Goal: Information Seeking & Learning: Learn about a topic

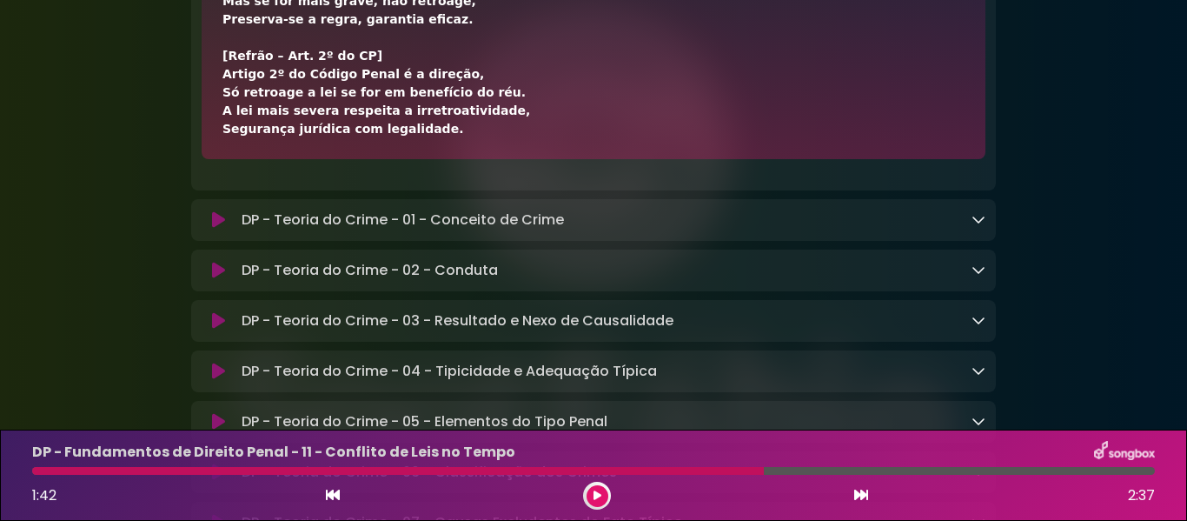
scroll to position [10246, 0]
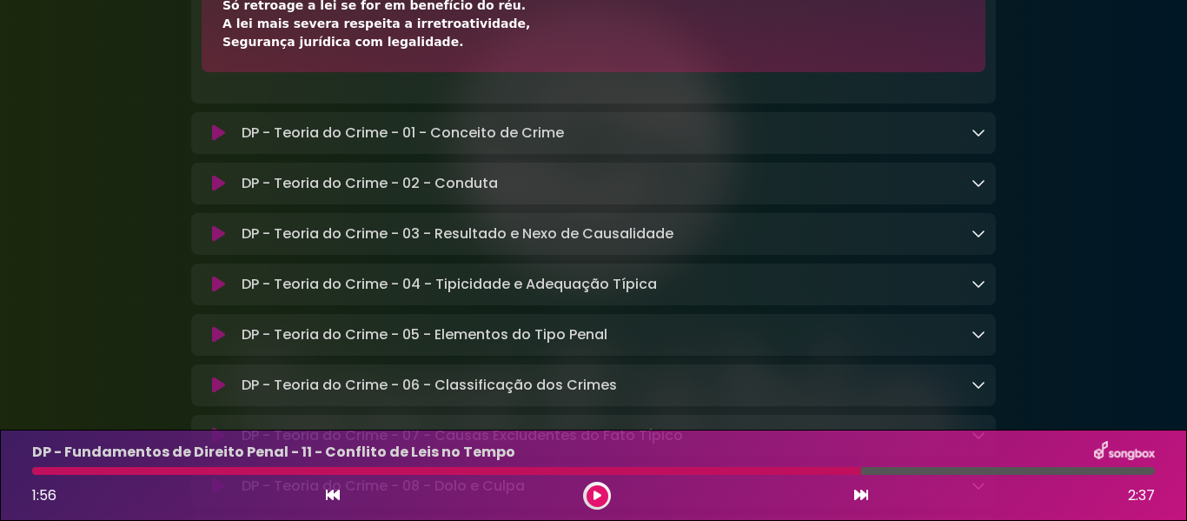
click at [599, 495] on icon at bounding box center [598, 495] width 8 height 10
click at [598, 498] on icon at bounding box center [598, 495] width 8 height 10
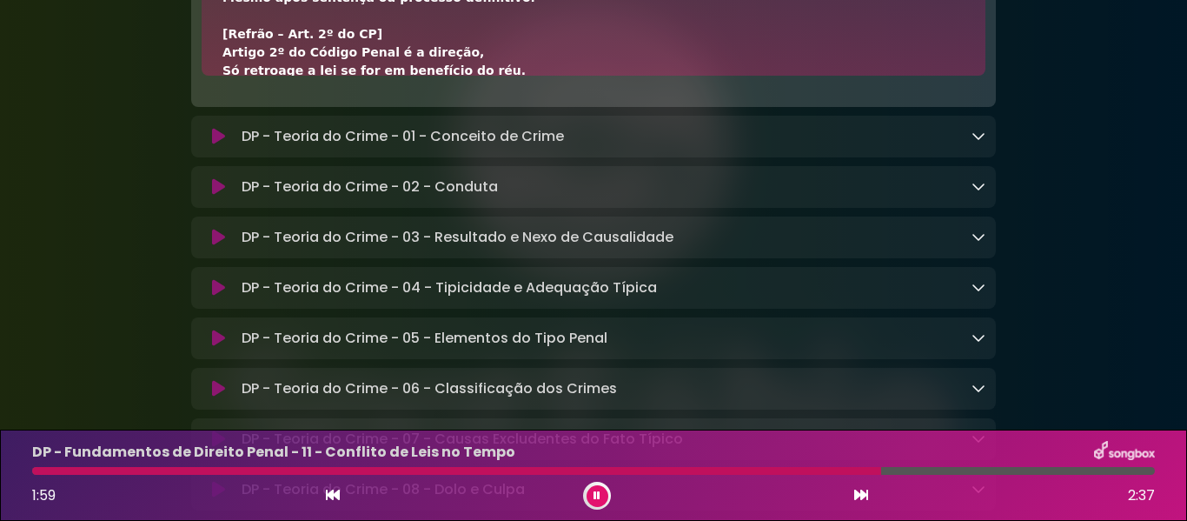
scroll to position [0, 0]
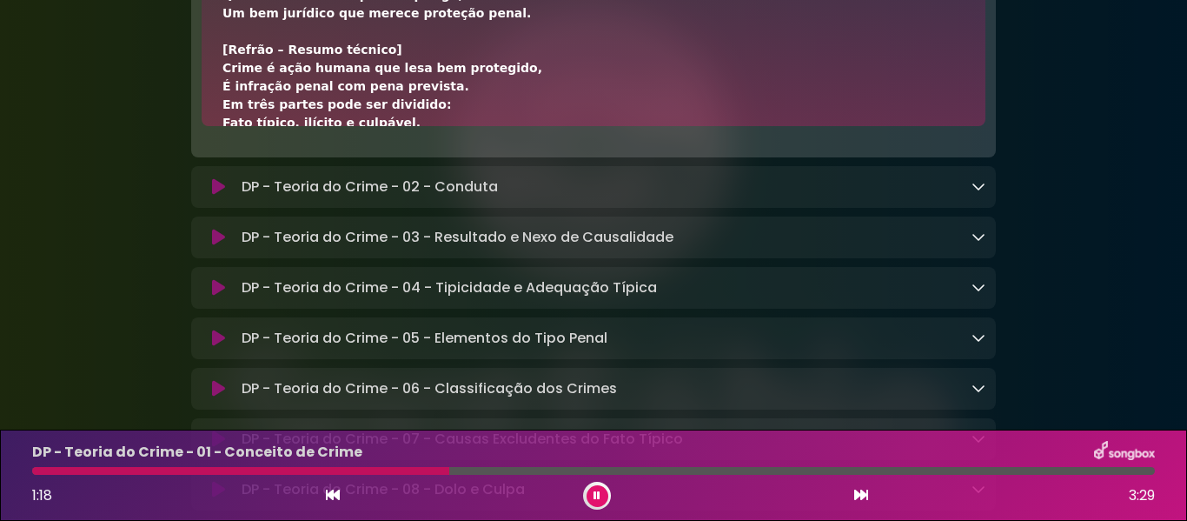
scroll to position [348, 0]
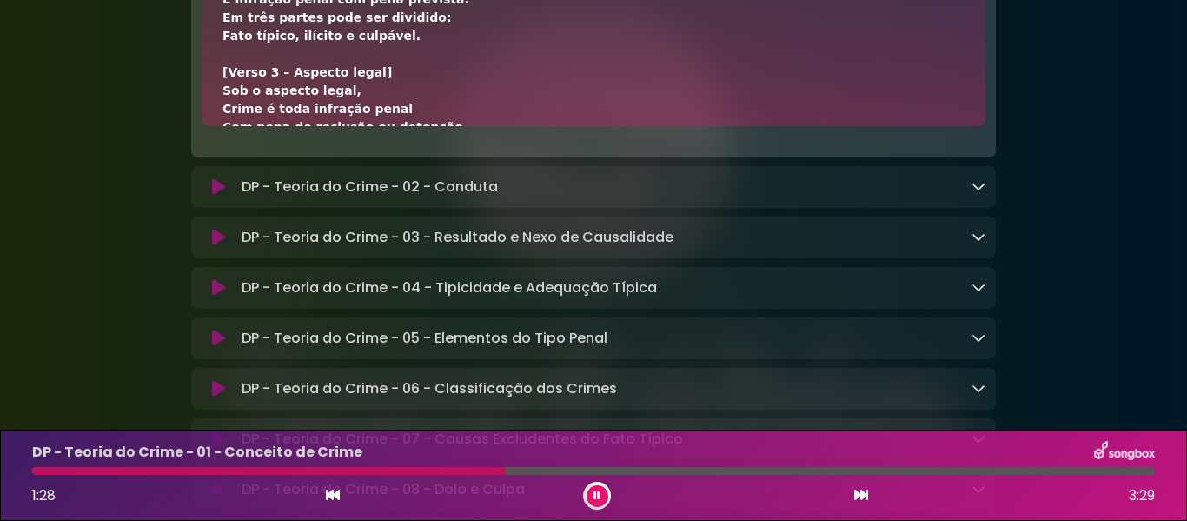
click at [37, 471] on div at bounding box center [269, 471] width 474 height 8
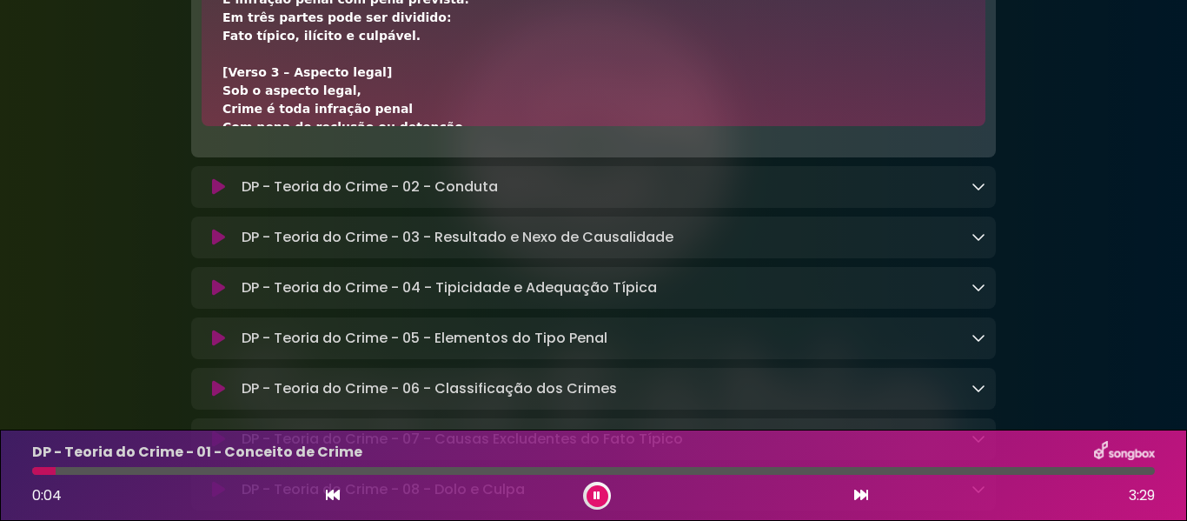
click at [37, 469] on div at bounding box center [43, 471] width 23 height 8
click at [32, 468] on div at bounding box center [32, 471] width 0 height 8
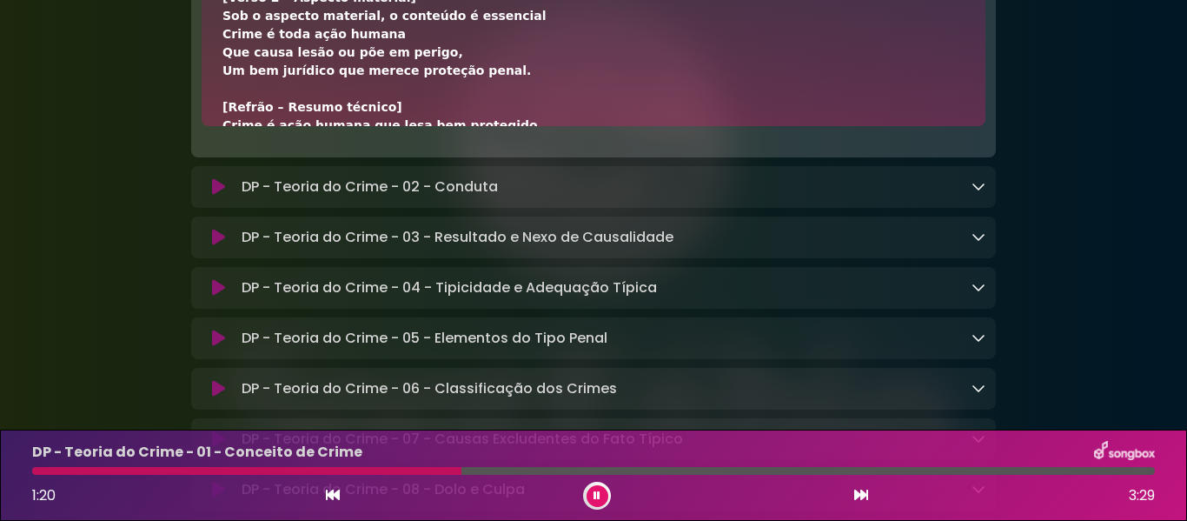
scroll to position [174, 0]
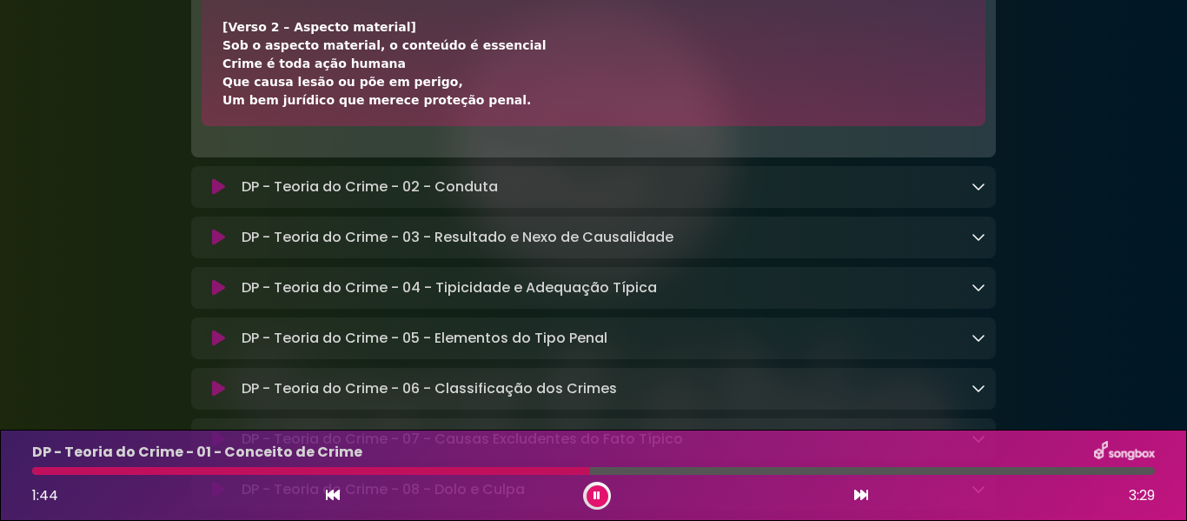
click at [600, 488] on button at bounding box center [598, 496] width 22 height 22
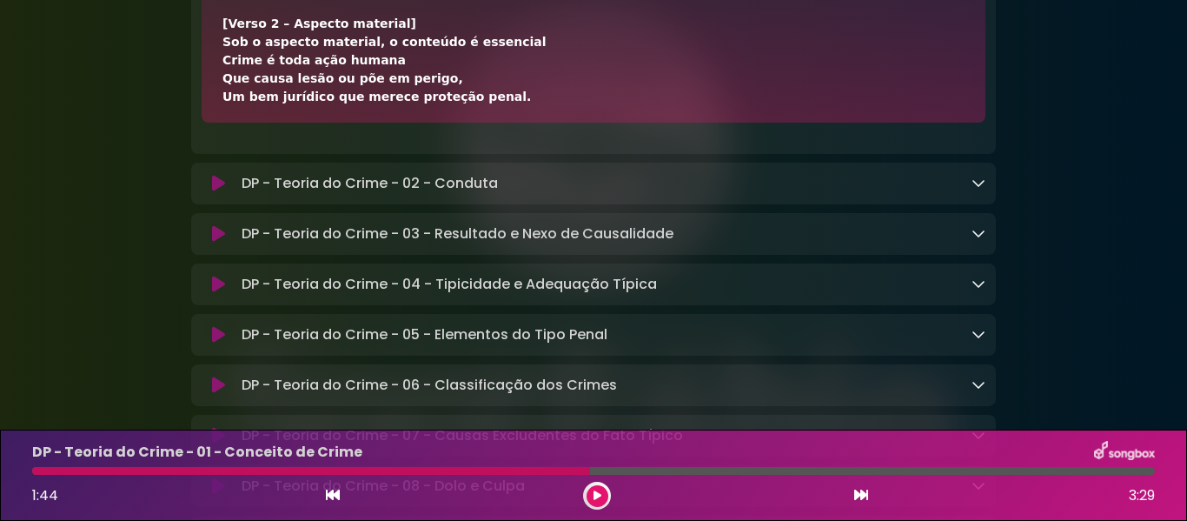
click at [41, 471] on div at bounding box center [311, 471] width 558 height 8
drag, startPoint x: 591, startPoint y: 473, endPoint x: 51, endPoint y: 486, distance: 539.9
click at [51, 486] on div "DP - Teoria do Crime - 01 - Conceito de Crime 1:44 3:29" at bounding box center [594, 475] width 1144 height 69
click at [34, 473] on div at bounding box center [311, 471] width 558 height 8
click at [65, 472] on div at bounding box center [311, 471] width 558 height 8
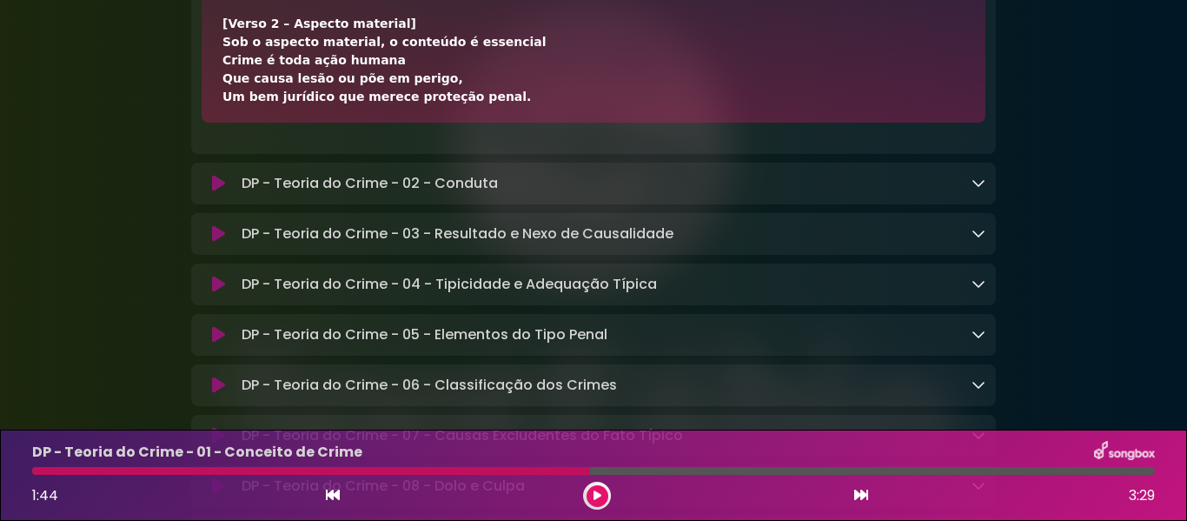
click at [342, 497] on div "1:44 3:29" at bounding box center [594, 495] width 1144 height 28
click at [335, 492] on icon at bounding box center [333, 495] width 14 height 14
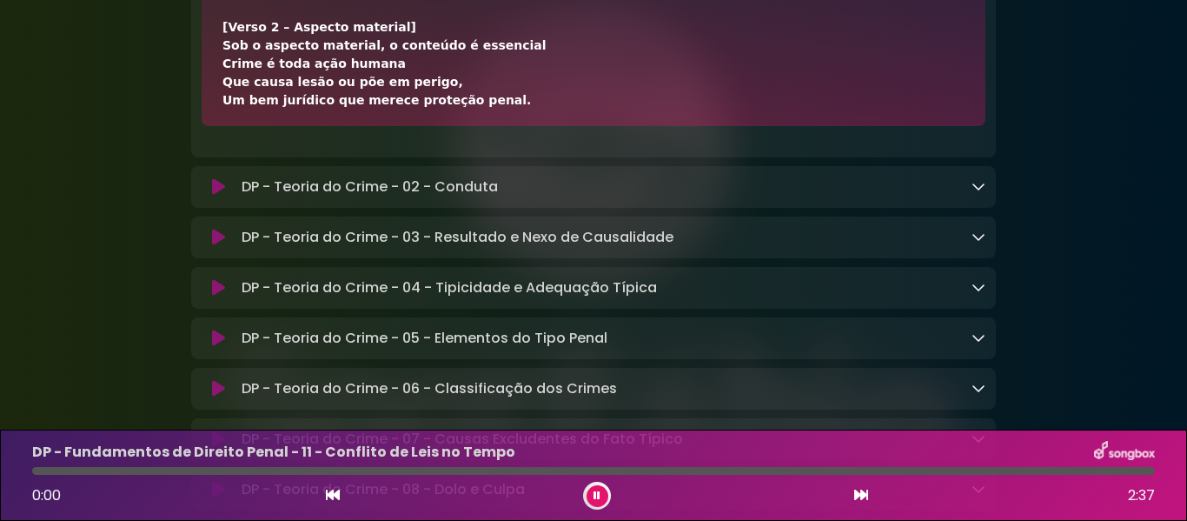
click at [335, 492] on icon at bounding box center [333, 495] width 14 height 14
click at [591, 502] on button at bounding box center [598, 496] width 22 height 22
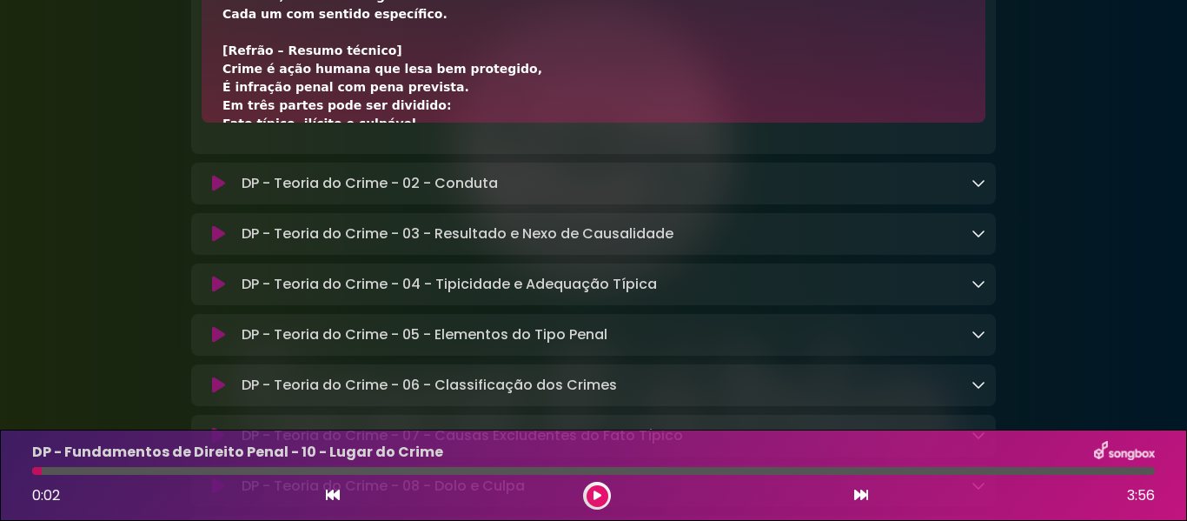
scroll to position [0, 0]
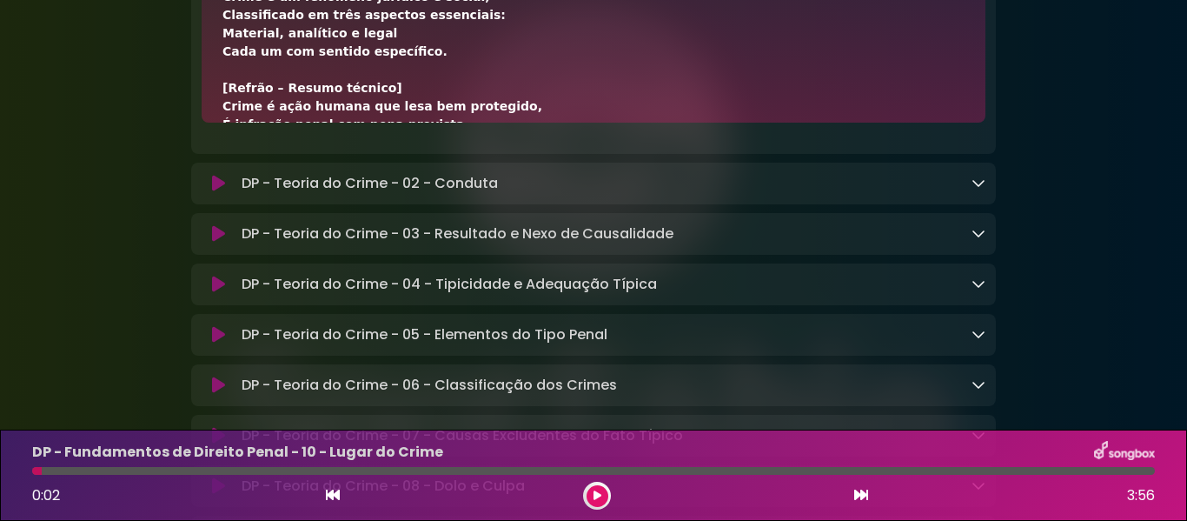
click at [590, 495] on button at bounding box center [598, 496] width 22 height 22
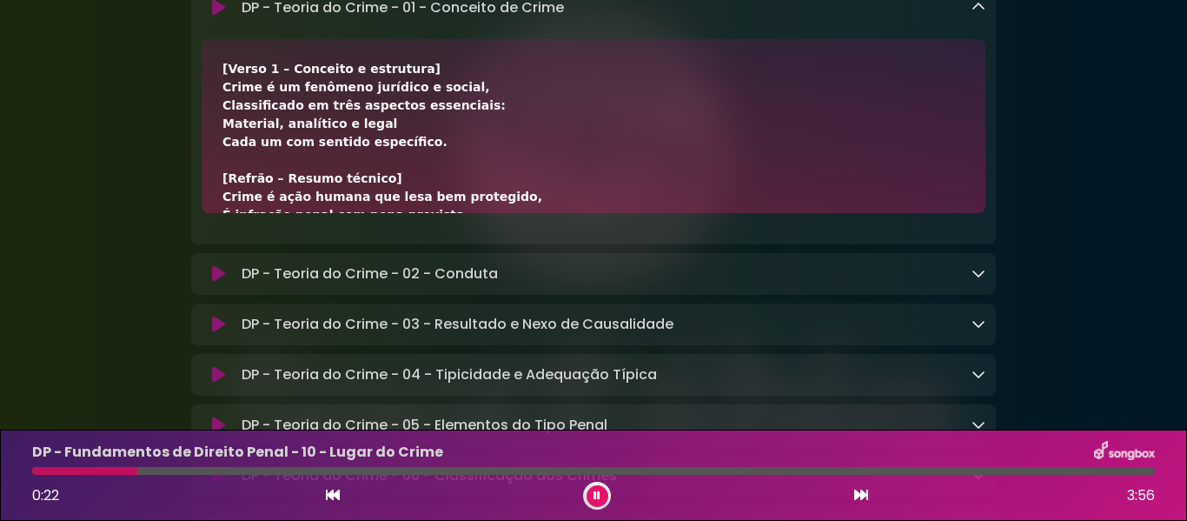
click at [215, 17] on icon at bounding box center [218, 7] width 13 height 17
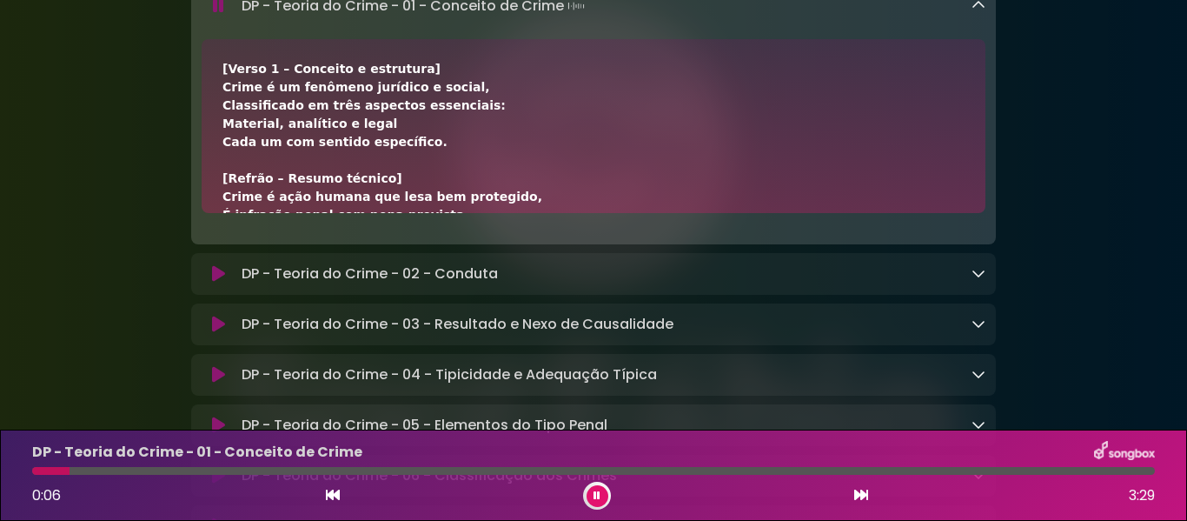
click at [403, 312] on div "[Verso 1 – Conceito e estrutura] Crime é um fenômeno jurídico e social, Classif…" at bounding box center [593, 489] width 742 height 858
click at [389, 312] on div "[Verso 1 – Conceito e estrutura] Crime é um fenômeno jurídico e social, Classif…" at bounding box center [593, 489] width 742 height 858
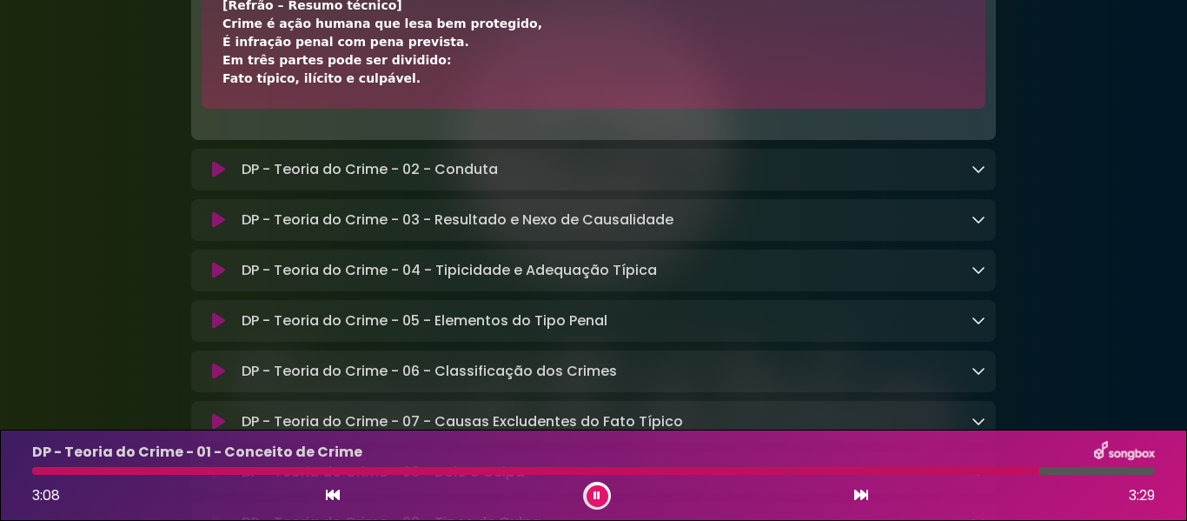
scroll to position [10299, 0]
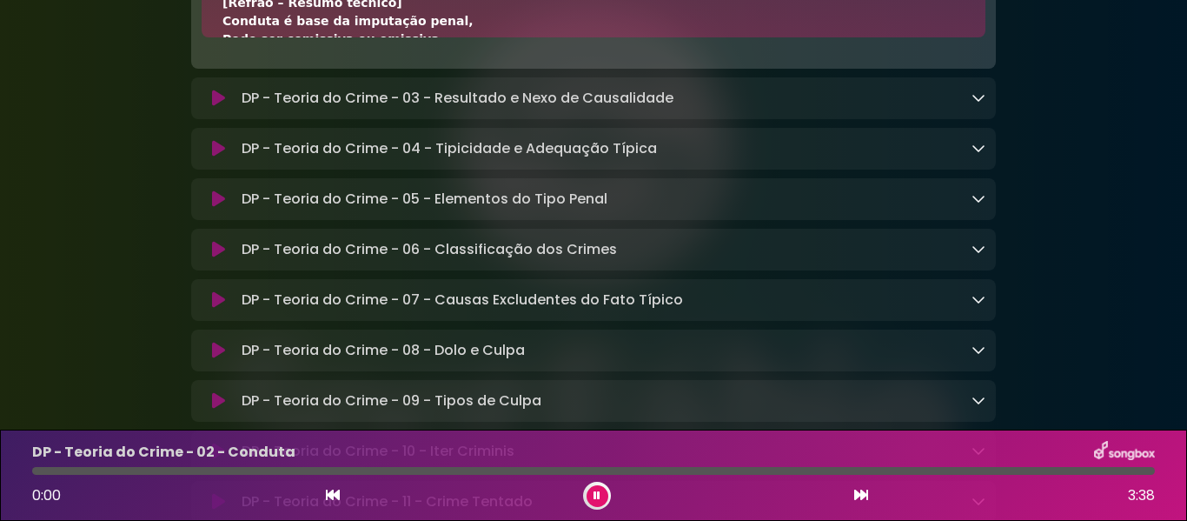
scroll to position [10386, 0]
drag, startPoint x: 224, startPoint y: 77, endPoint x: 269, endPoint y: 77, distance: 45.2
click at [269, 77] on div "[Verso 1 – Conceito geral de conduta] Conduta é um dos elementos do fato típico…" at bounding box center [593, 404] width 742 height 1040
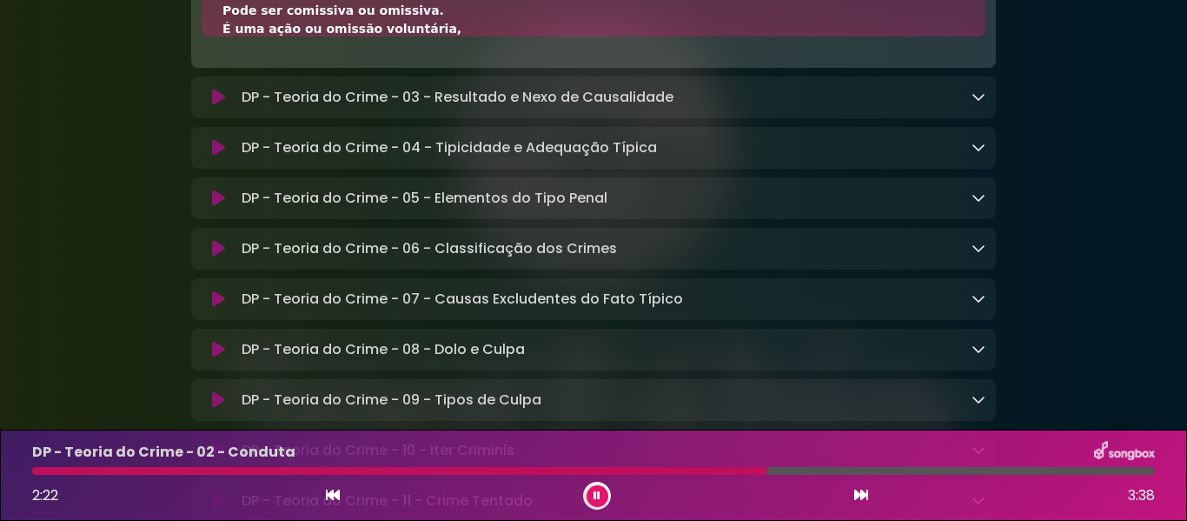
scroll to position [869, 0]
click at [603, 488] on button at bounding box center [598, 496] width 22 height 22
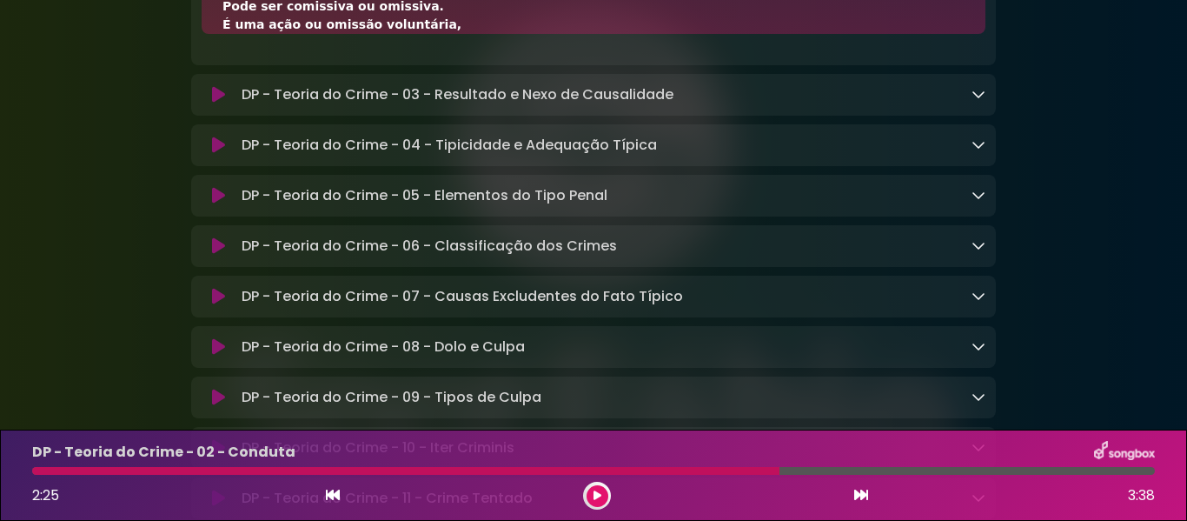
scroll to position [0, 0]
click at [268, 77] on div "[Verso 1 – Conceito geral de conduta] Conduta é um dos elementos do fato típico…" at bounding box center [593, 401] width 742 height 1040
drag, startPoint x: 269, startPoint y: 77, endPoint x: 217, endPoint y: 75, distance: 51.3
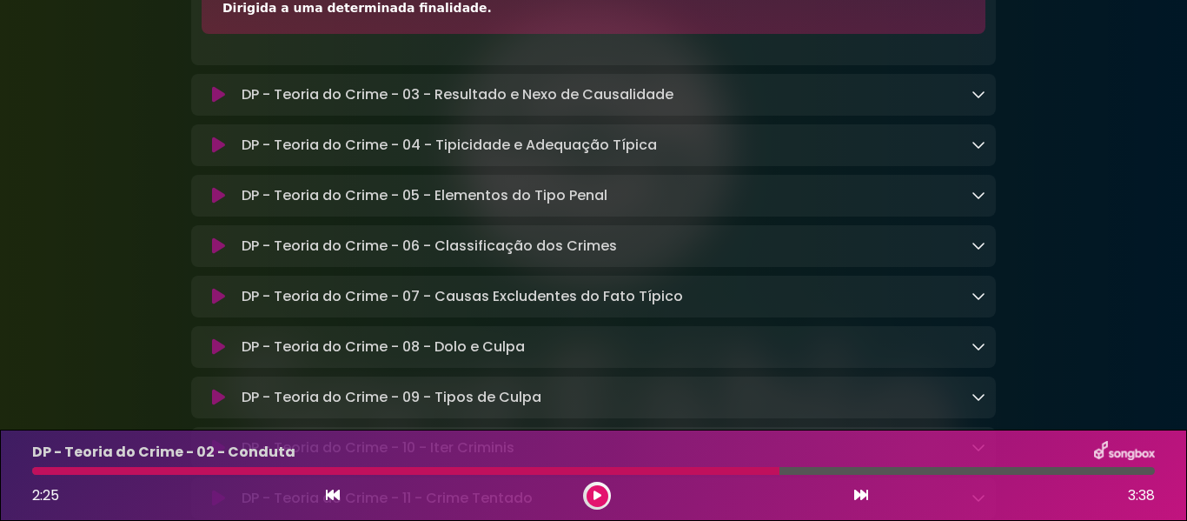
click at [606, 500] on button at bounding box center [598, 496] width 22 height 22
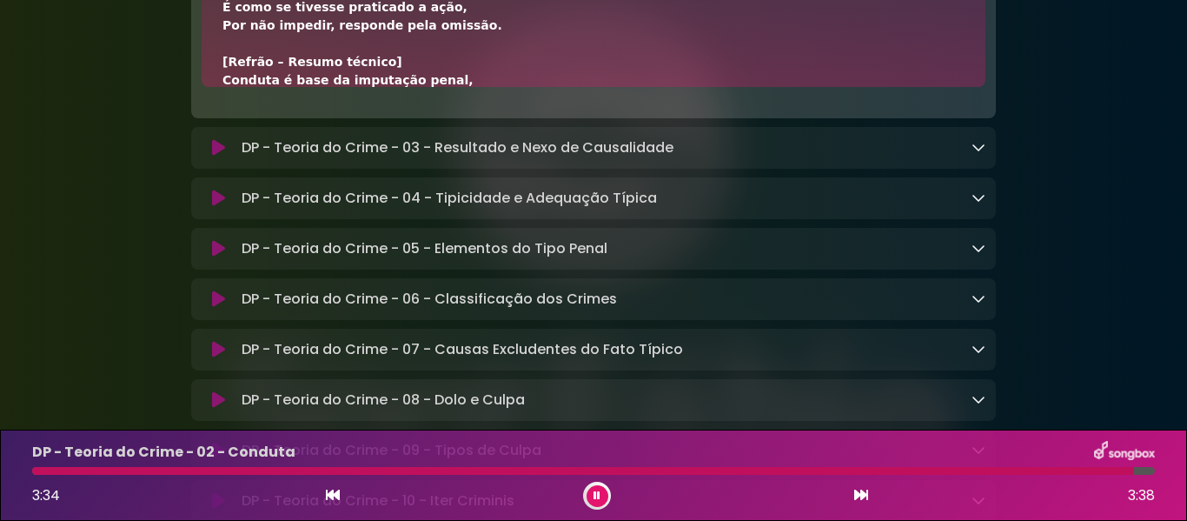
scroll to position [10299, 0]
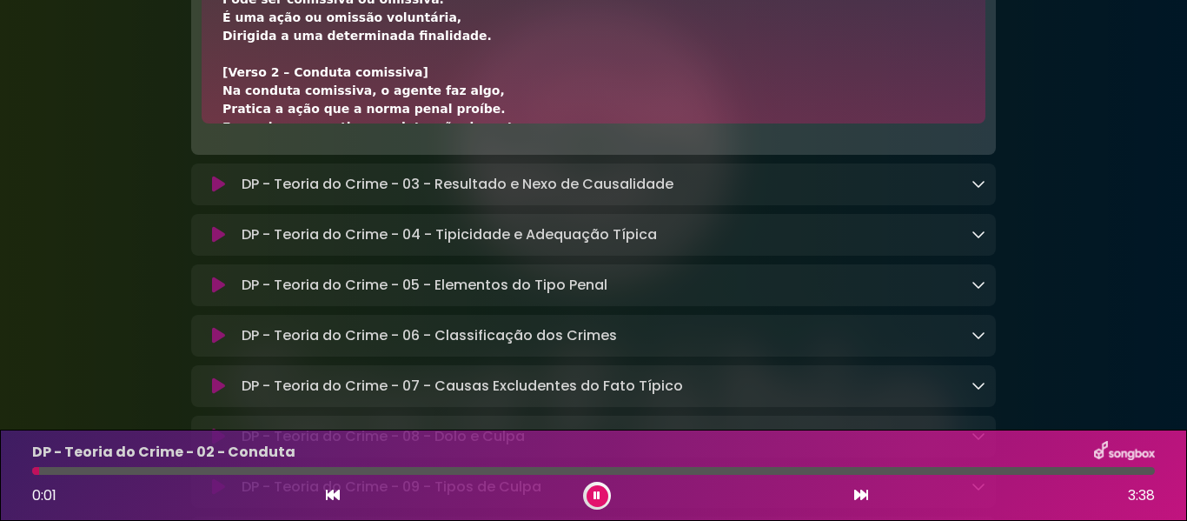
scroll to position [0, 0]
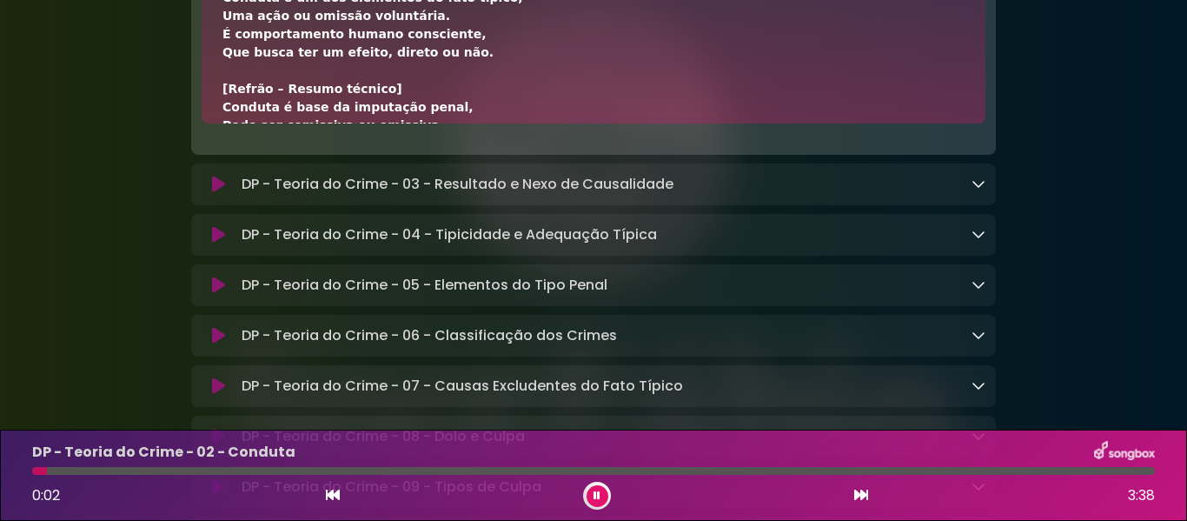
click at [439, 157] on div "[Verso 1 – Conceito geral de conduta] Conduta é um dos elementos do fato típico…" at bounding box center [593, 490] width 742 height 1040
drag, startPoint x: 224, startPoint y: 166, endPoint x: 266, endPoint y: 168, distance: 41.8
click at [266, 168] on div "[Verso 1 – Conceito geral de conduta] Conduta é um dos elementos do fato típico…" at bounding box center [593, 490] width 742 height 1040
click at [593, 493] on button at bounding box center [598, 496] width 22 height 22
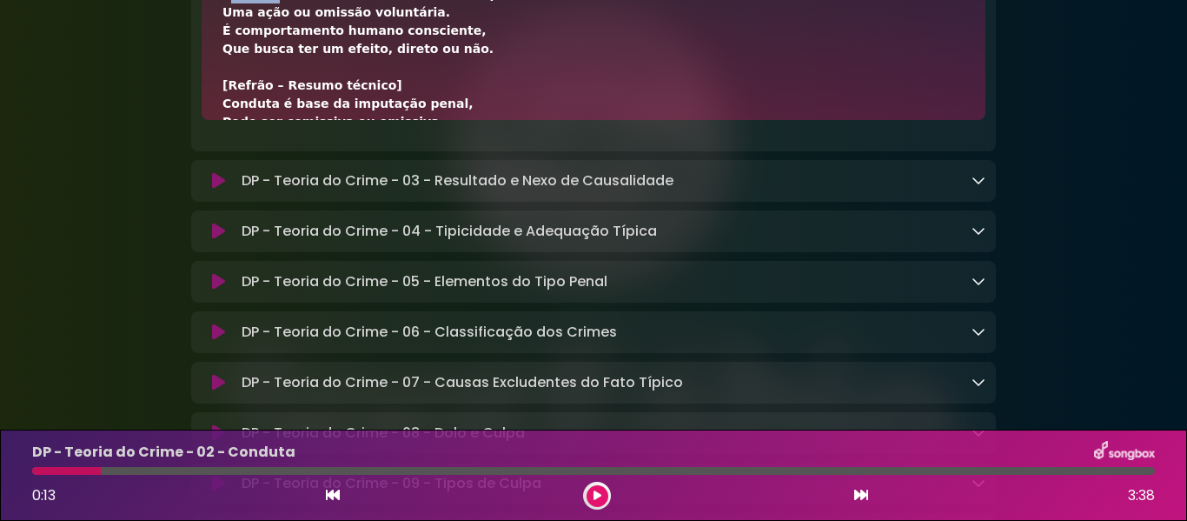
click at [229, 162] on div "[Verso 1 – Conceito geral de conduta] Conduta é um dos elementos do fato típico…" at bounding box center [593, 487] width 742 height 1040
click at [223, 120] on div "[Verso 1 – Conceito geral de conduta] Conduta é um dos elementos do fato típico…" at bounding box center [594, 33] width 784 height 174
click at [370, 169] on div "[Verso 1 – Conceito geral de conduta] Conduta é um dos elementos do fato típico…" at bounding box center [593, 487] width 742 height 1040
drag, startPoint x: 229, startPoint y: 164, endPoint x: 269, endPoint y: 166, distance: 39.1
click at [269, 166] on div "[Verso 1 – Conceito geral de conduta] Conduta é um dos elementos do fato típico…" at bounding box center [593, 487] width 742 height 1040
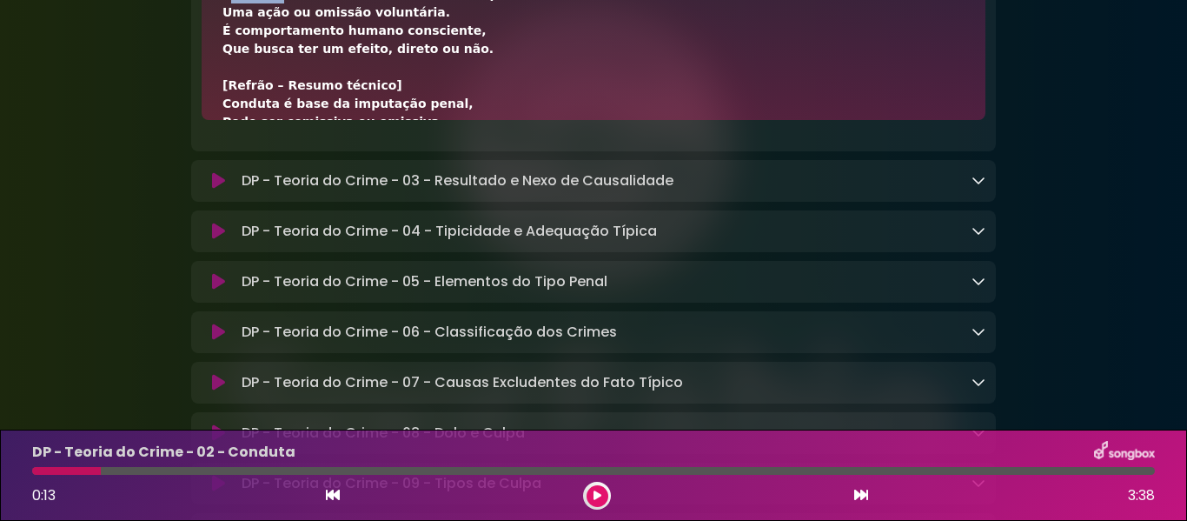
scroll to position [35, 0]
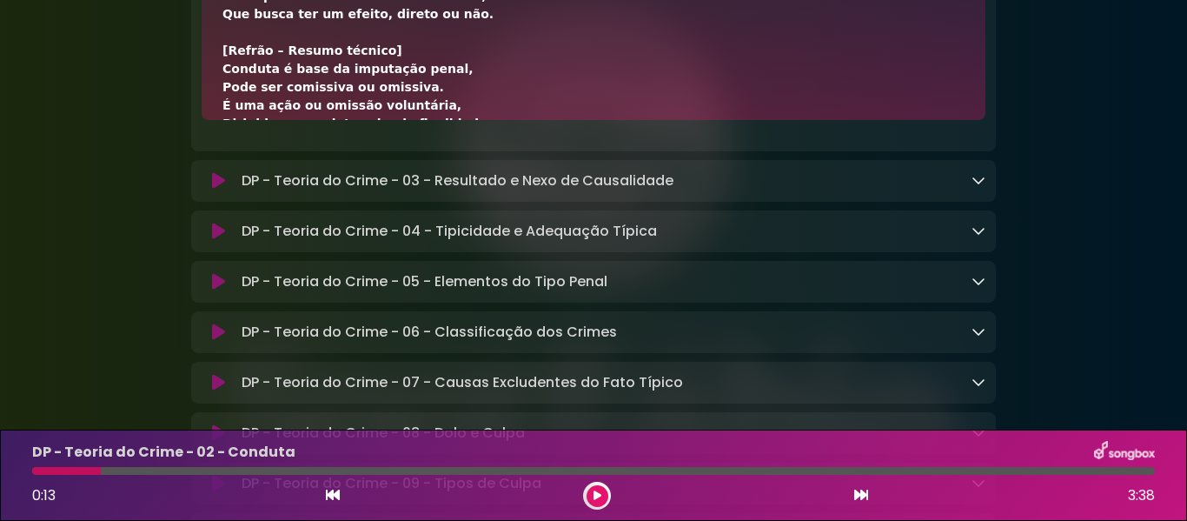
click at [230, 132] on div "[Verso 1 – Conceito geral de conduta] Conduta é um dos elementos do fato típico…" at bounding box center [593, 452] width 742 height 1040
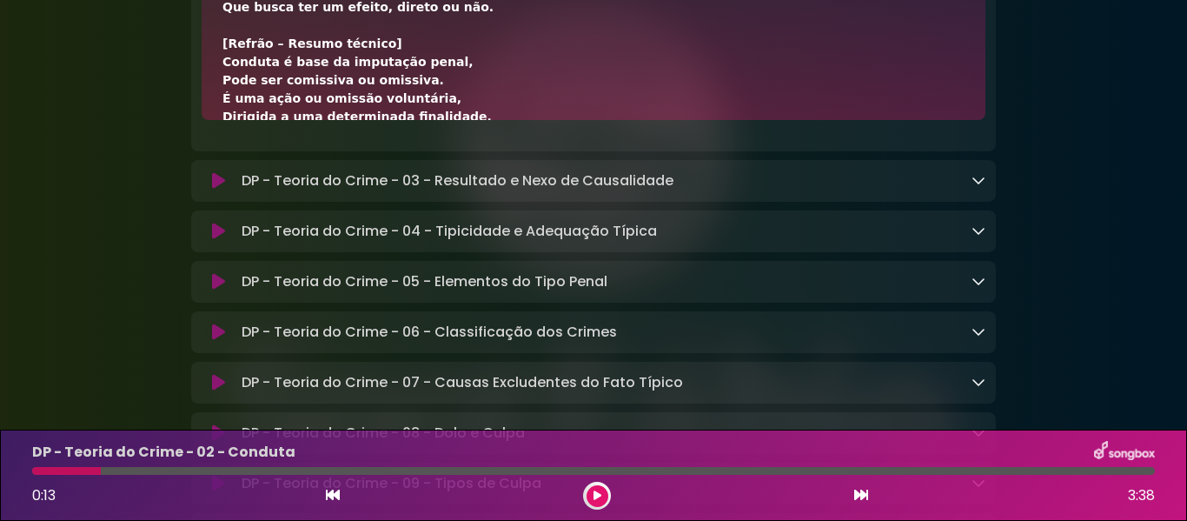
scroll to position [0, 0]
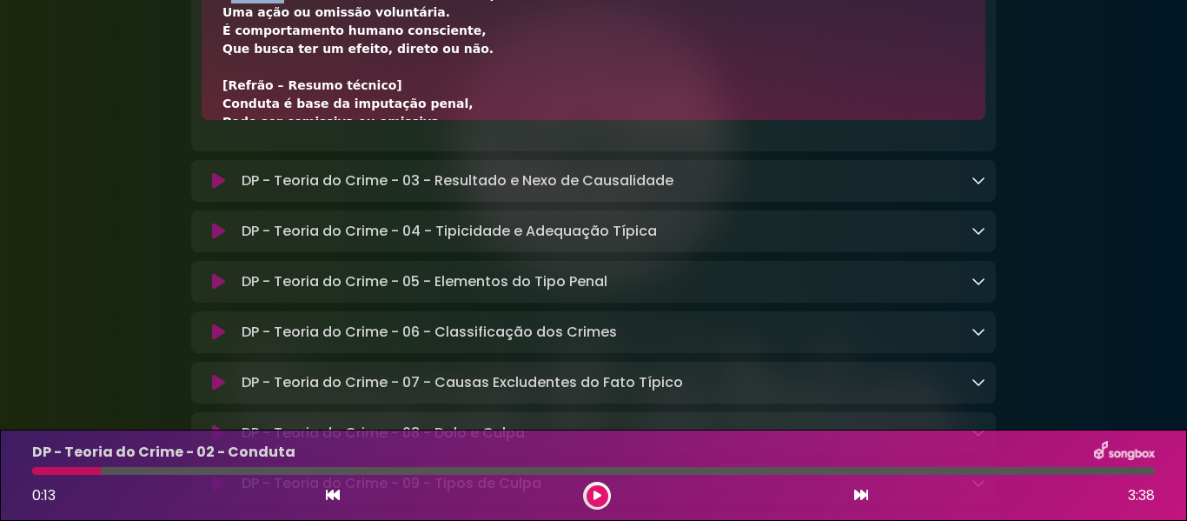
drag, startPoint x: 223, startPoint y: 164, endPoint x: 269, endPoint y: 158, distance: 45.6
click at [269, 158] on div "[Verso 1 – Conceito geral de conduta] Conduta é um dos elementos do fato típico…" at bounding box center [593, 487] width 742 height 1040
click at [597, 495] on icon at bounding box center [598, 495] width 8 height 10
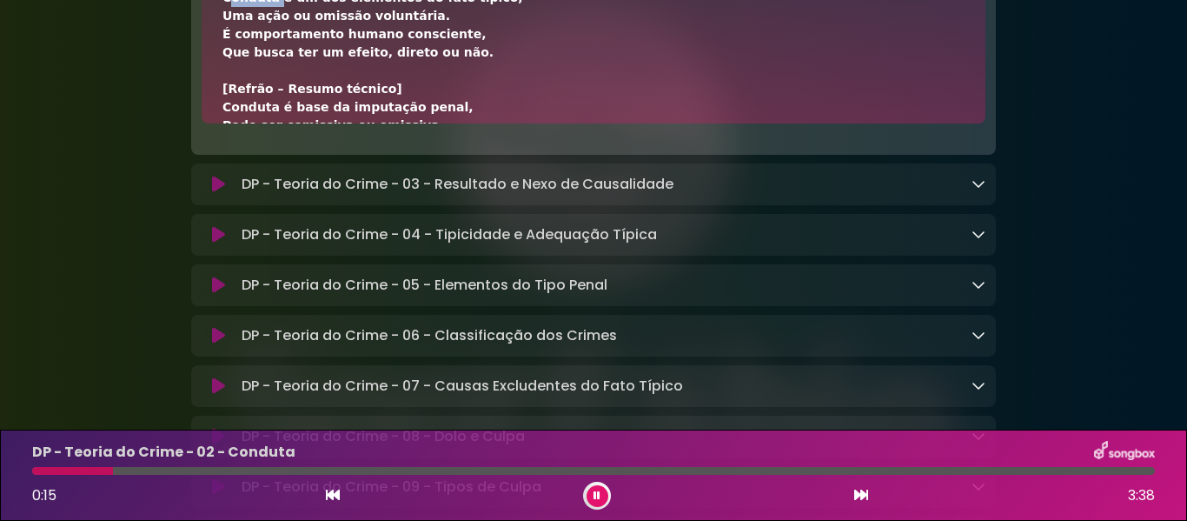
click at [597, 496] on icon at bounding box center [597, 495] width 7 height 10
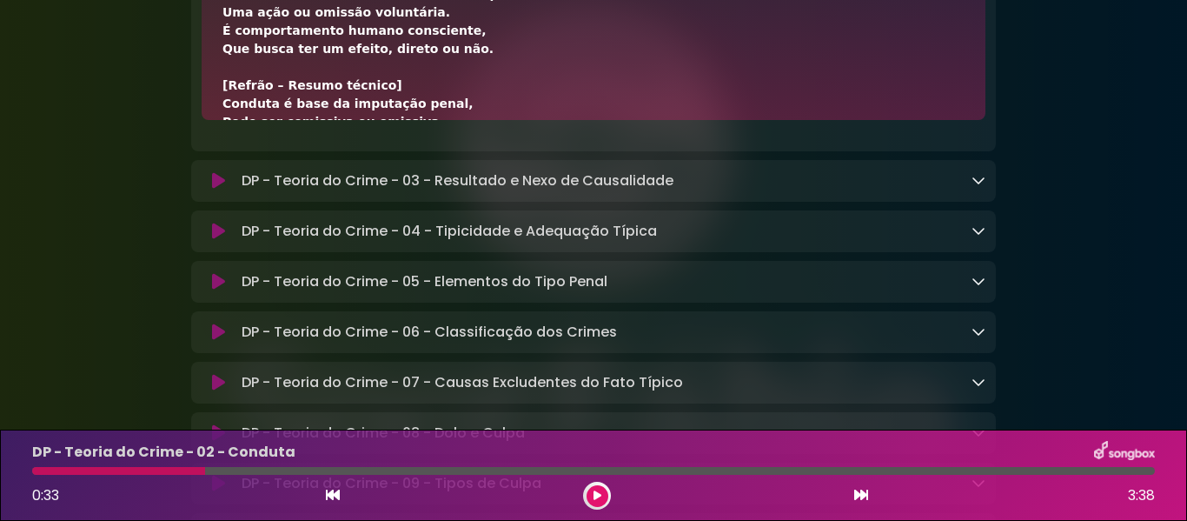
drag, startPoint x: 166, startPoint y: 475, endPoint x: 71, endPoint y: 475, distance: 94.7
click at [79, 478] on div "DP - Teoria do Crime - 02 - Conduta 0:33 3:38" at bounding box center [594, 475] width 1144 height 69
click at [68, 469] on div at bounding box center [120, 471] width 176 height 8
click at [50, 472] on div at bounding box center [51, 471] width 39 height 8
click at [43, 472] on div at bounding box center [41, 471] width 19 height 8
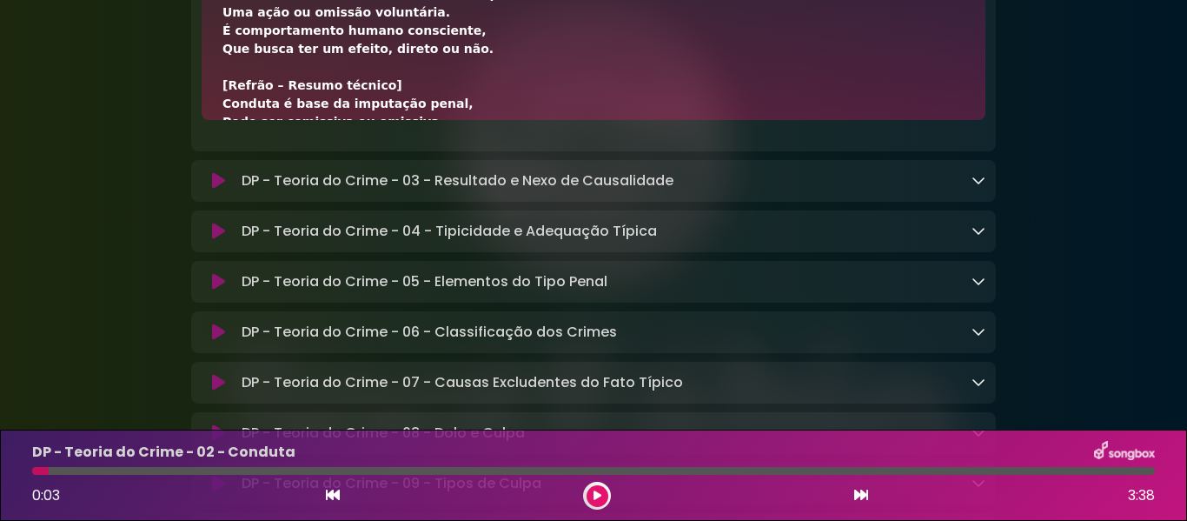
click at [37, 471] on div at bounding box center [40, 471] width 17 height 8
drag, startPoint x: 221, startPoint y: 166, endPoint x: 270, endPoint y: 166, distance: 49.5
click at [270, 120] on div "[Verso 1 – Conceito geral de conduta] Conduta é um dos elementos do fato típico…" at bounding box center [594, 33] width 784 height 174
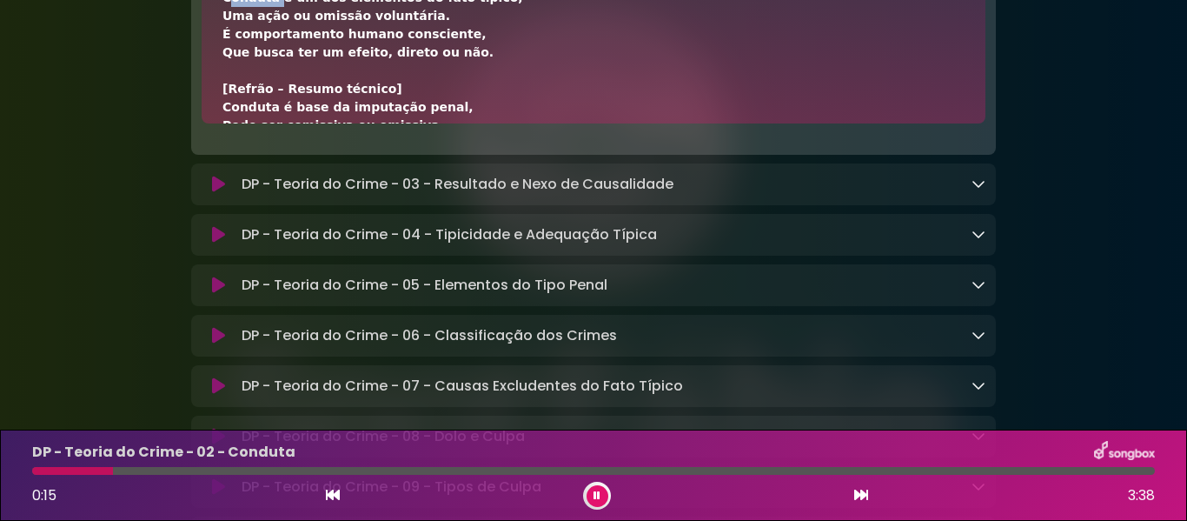
click at [268, 169] on div "[Verso 1 – Conceito geral de conduta] Conduta é um dos elementos do fato típico…" at bounding box center [593, 490] width 742 height 1040
drag, startPoint x: 270, startPoint y: 169, endPoint x: 220, endPoint y: 173, distance: 50.5
click at [220, 123] on div "[Verso 1 – Conceito geral de conduta] Conduta é um dos elementos do fato típico…" at bounding box center [594, 37] width 784 height 174
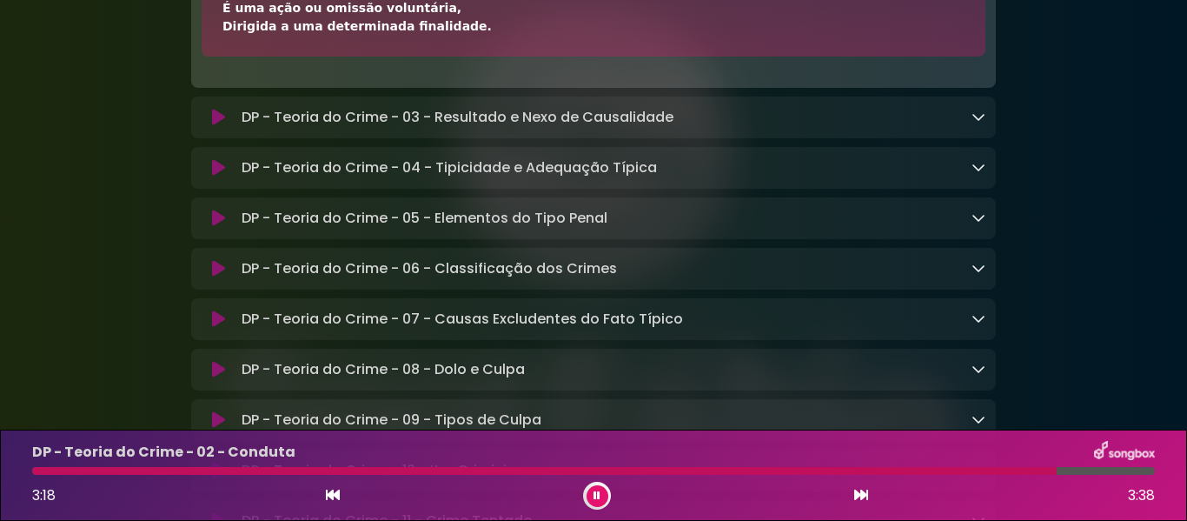
scroll to position [10369, 0]
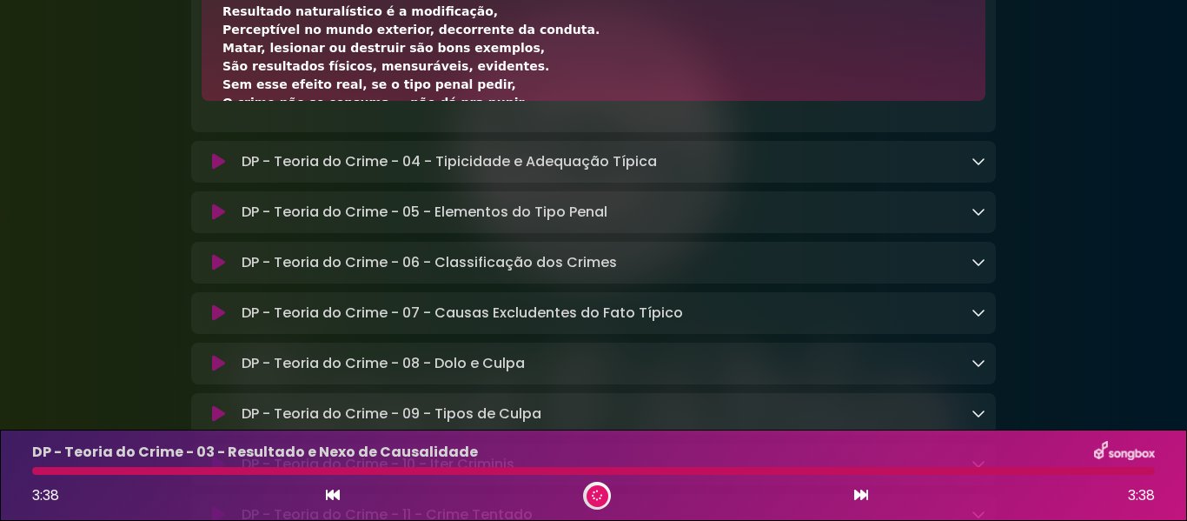
drag, startPoint x: 279, startPoint y: 129, endPoint x: 409, endPoint y: 127, distance: 130.4
click at [409, 127] on div "[Verso 1 – Resultado naturalístico] Nem todo crime exige resultado concreto, Ma…" at bounding box center [593, 231] width 742 height 566
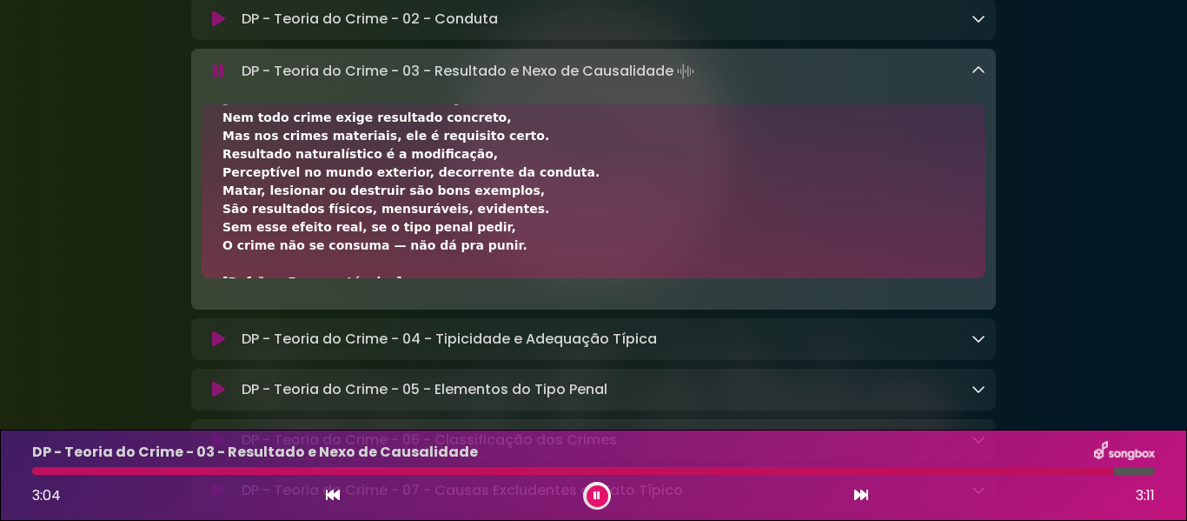
scroll to position [0, 0]
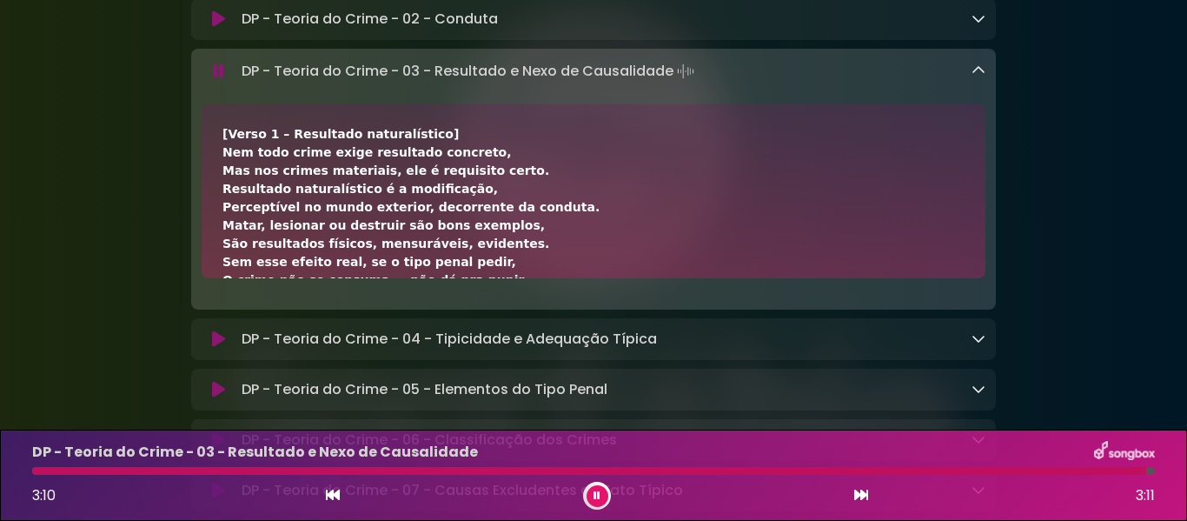
click at [979, 77] on icon at bounding box center [979, 70] width 14 height 14
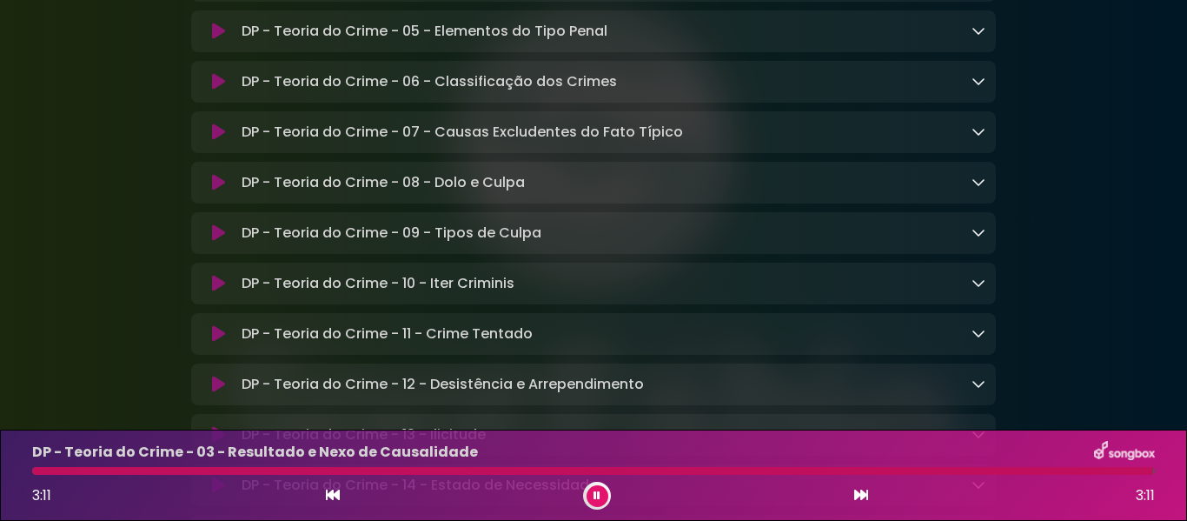
scroll to position [10369, 0]
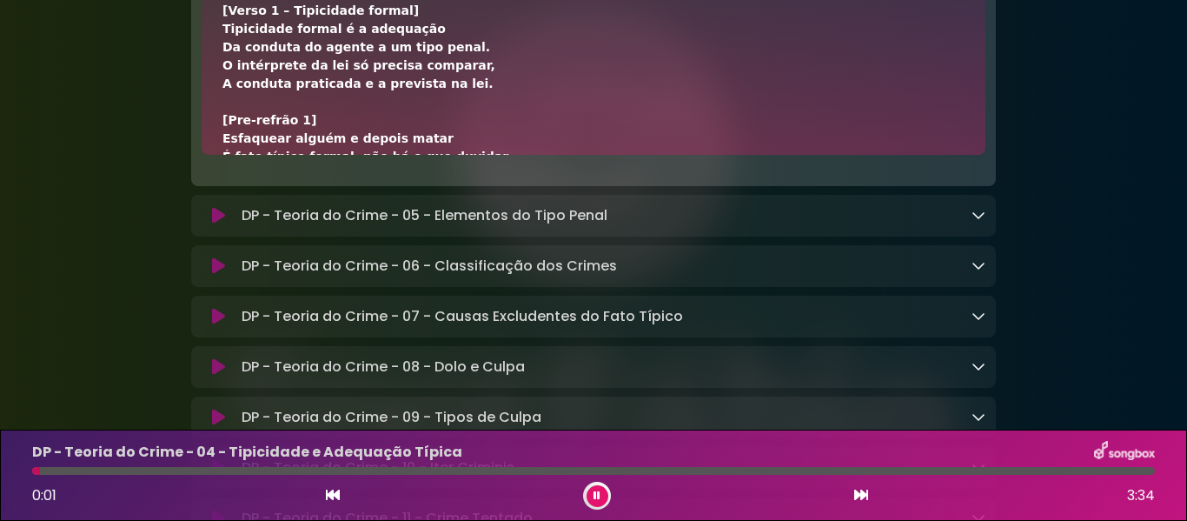
drag, startPoint x: 269, startPoint y: 176, endPoint x: 382, endPoint y: 175, distance: 113.9
click at [382, 175] on div "[Verso 1 – Tipicidade formal] Tipicidade formal é a adequação Da conduta do age…" at bounding box center [593, 285] width 742 height 566
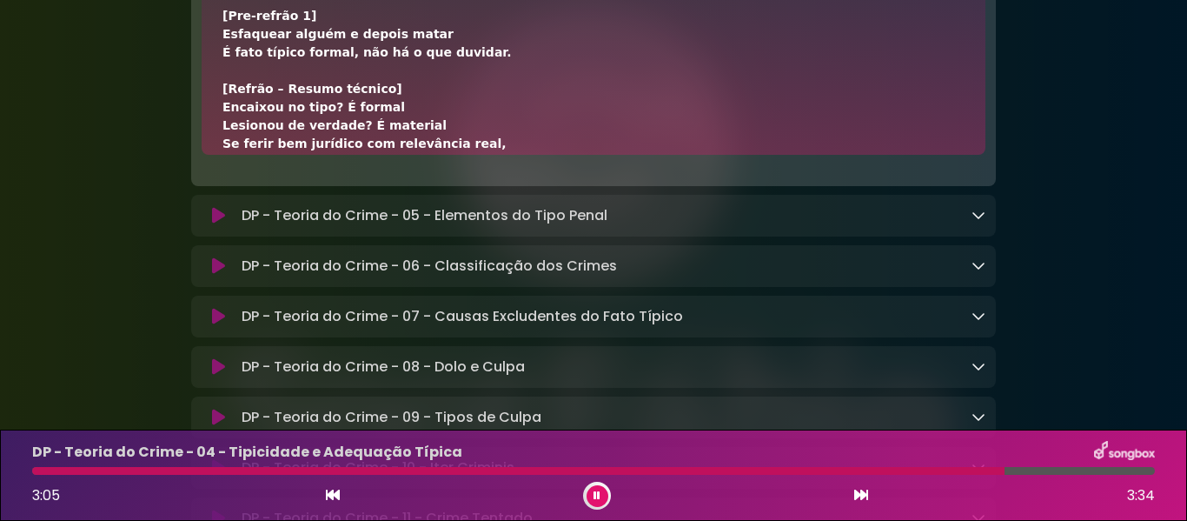
scroll to position [139, 0]
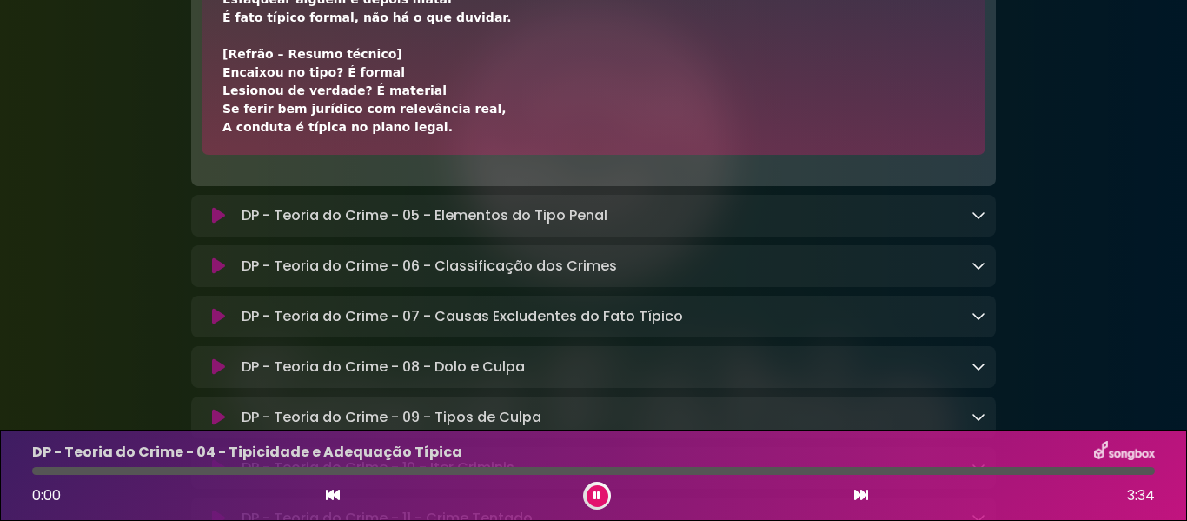
scroll to position [0, 0]
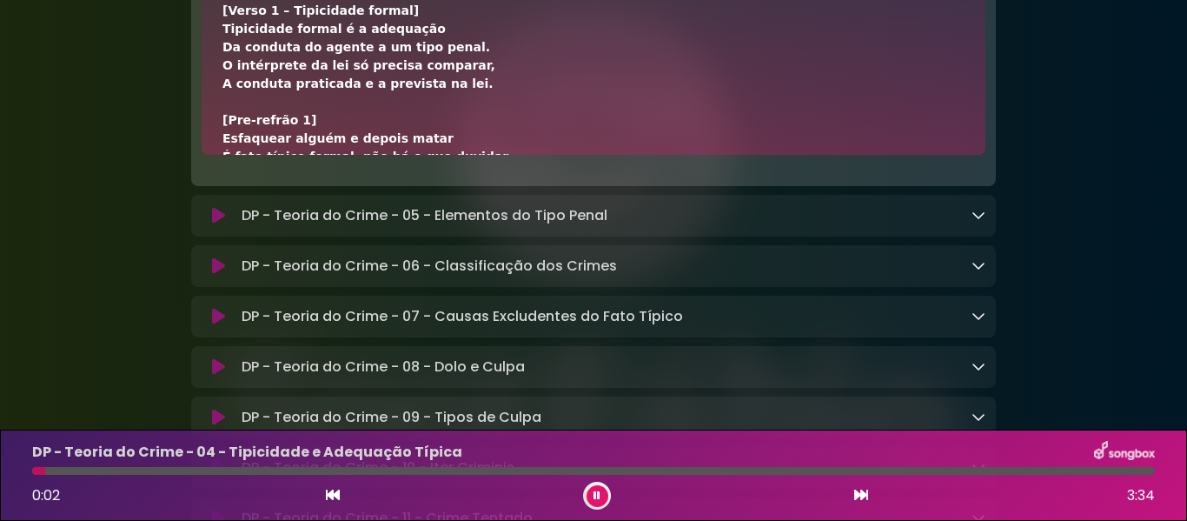
click at [309, 182] on div "[Verso 1 – Tipicidade formal] Tipicidade formal é a adequação Da conduta do age…" at bounding box center [593, 285] width 742 height 566
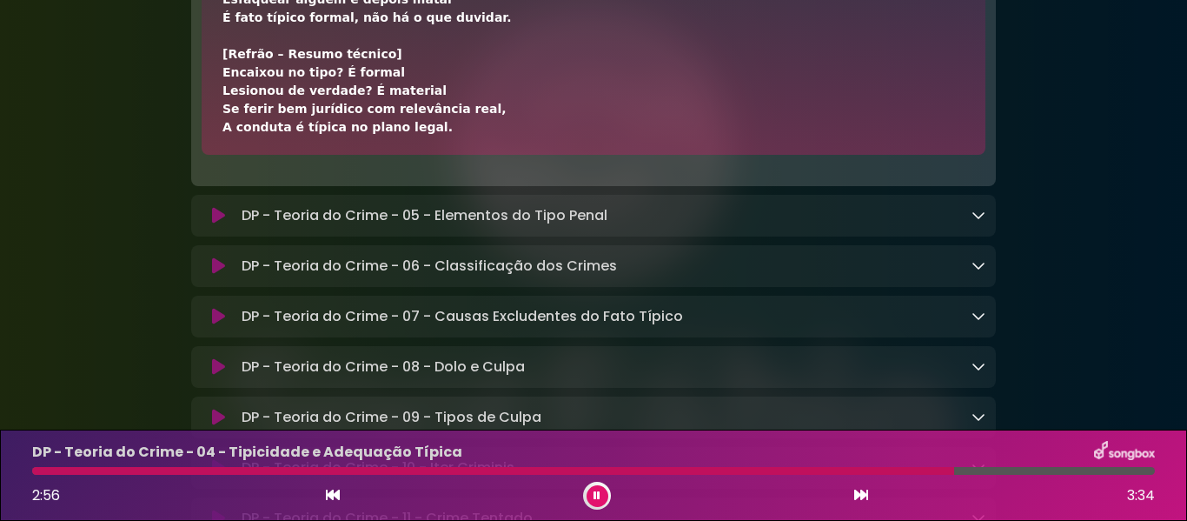
scroll to position [174, 0]
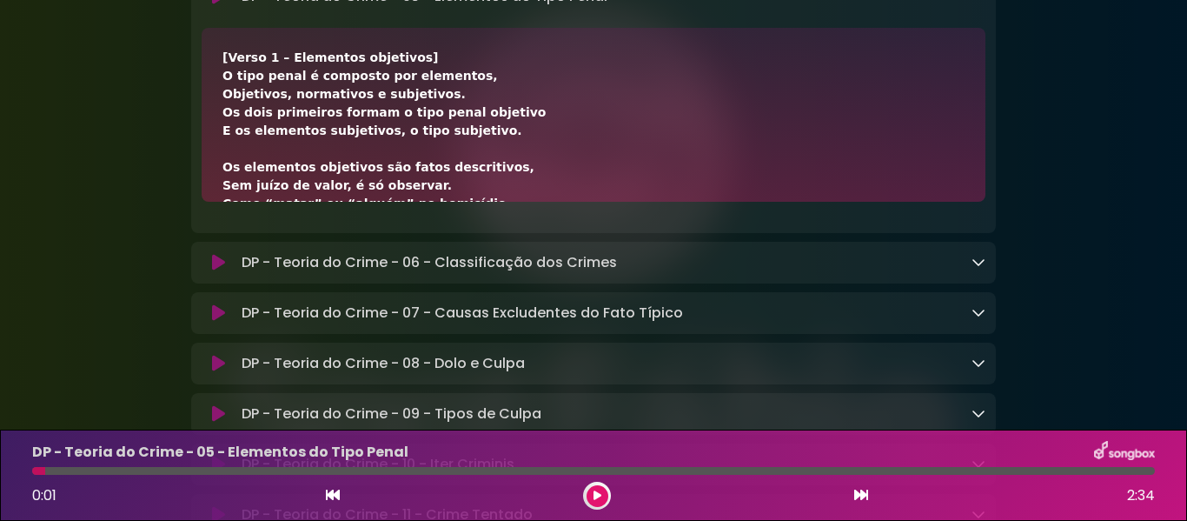
drag, startPoint x: 224, startPoint y: 224, endPoint x: 393, endPoint y: 223, distance: 168.6
click at [393, 223] on div "[Verso 1 – Elementos objetivos] O tipo penal é composto por elementos, Objetivo…" at bounding box center [593, 350] width 742 height 602
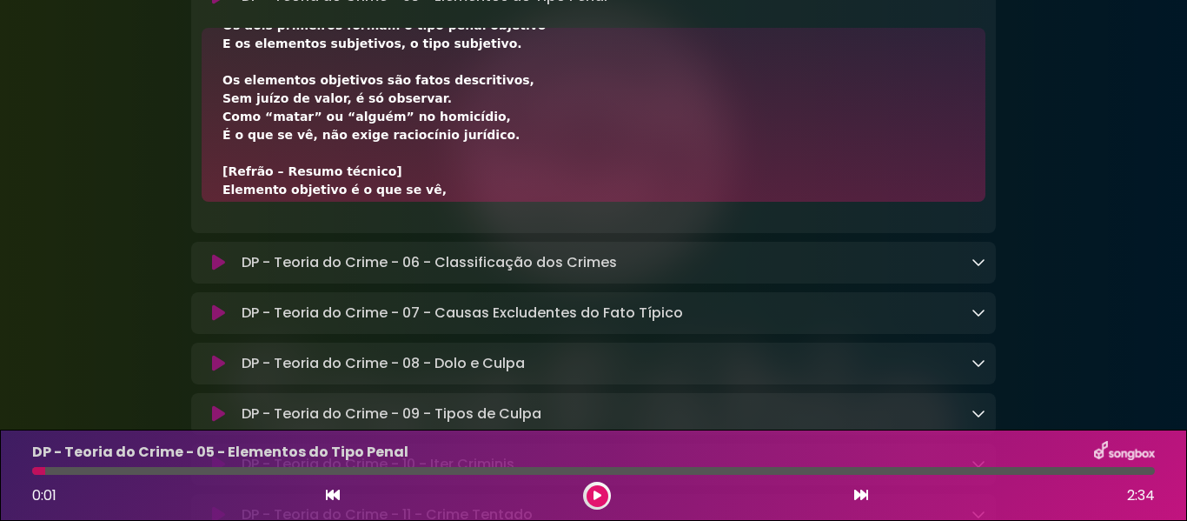
scroll to position [0, 0]
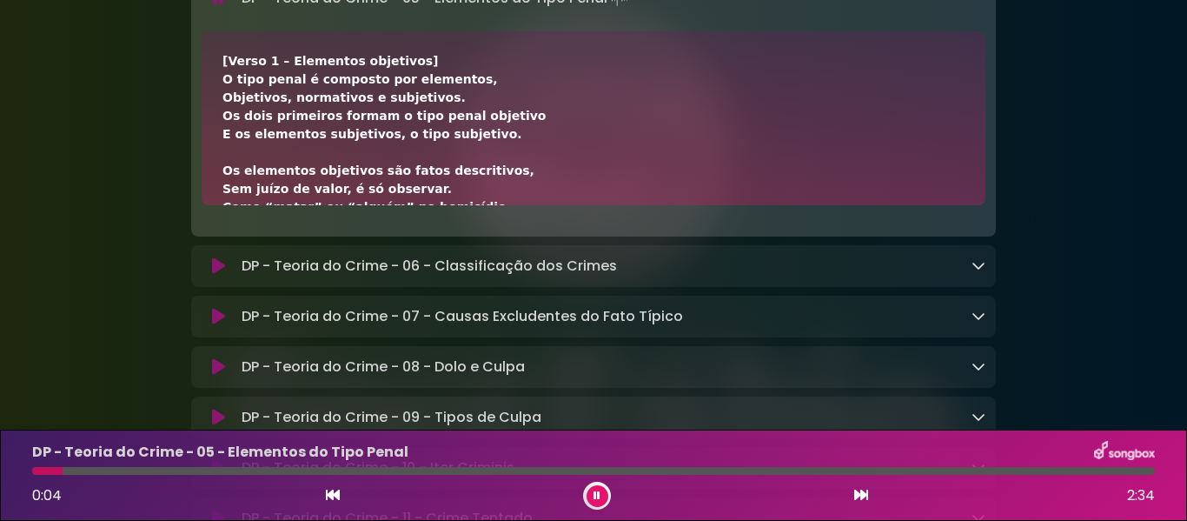
click at [222, 224] on div "[Verso 1 – Elementos objetivos] O tipo penal é composto por elementos, Objetivo…" at bounding box center [593, 353] width 742 height 602
drag, startPoint x: 224, startPoint y: 233, endPoint x: 392, endPoint y: 233, distance: 167.7
click at [392, 233] on div "[Verso 1 – Elementos objetivos] O tipo penal é composto por elementos, Objetivo…" at bounding box center [593, 353] width 742 height 602
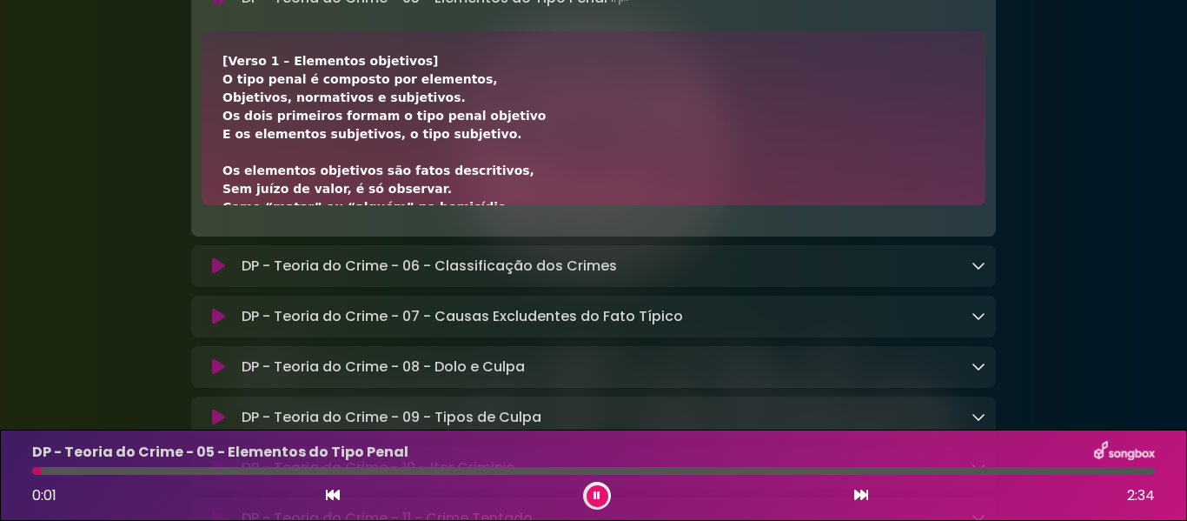
click at [223, 236] on div "[Verso 1 – Elementos objetivos] O tipo penal é composto por elementos, Objetivo…" at bounding box center [593, 353] width 742 height 602
drag, startPoint x: 221, startPoint y: 233, endPoint x: 398, endPoint y: 230, distance: 177.3
click at [398, 205] on div "[Verso 1 – Elementos objetivos] O tipo penal é composto por elementos, Objetivo…" at bounding box center [594, 118] width 784 height 174
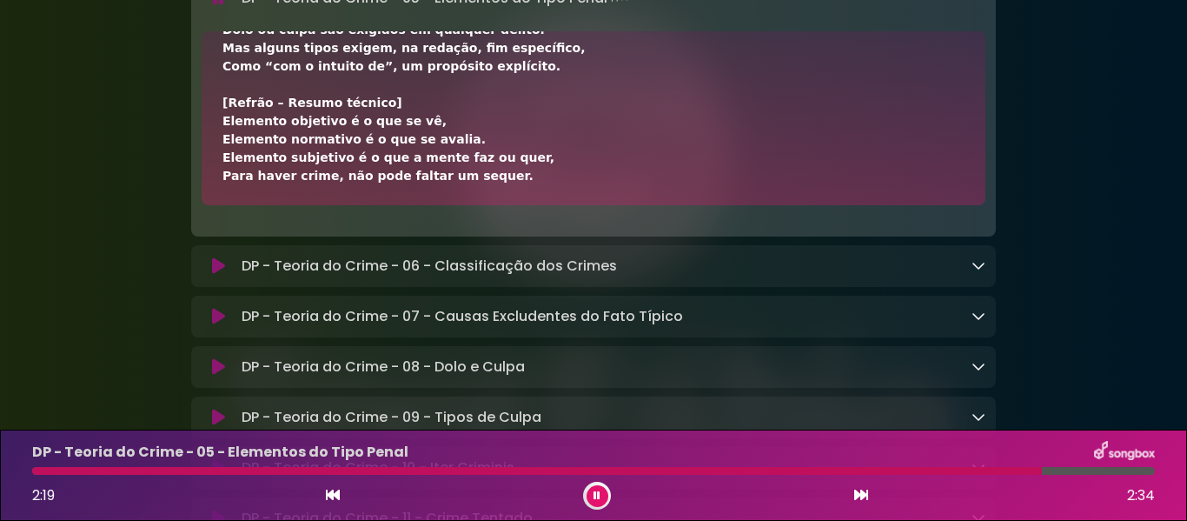
scroll to position [470, 0]
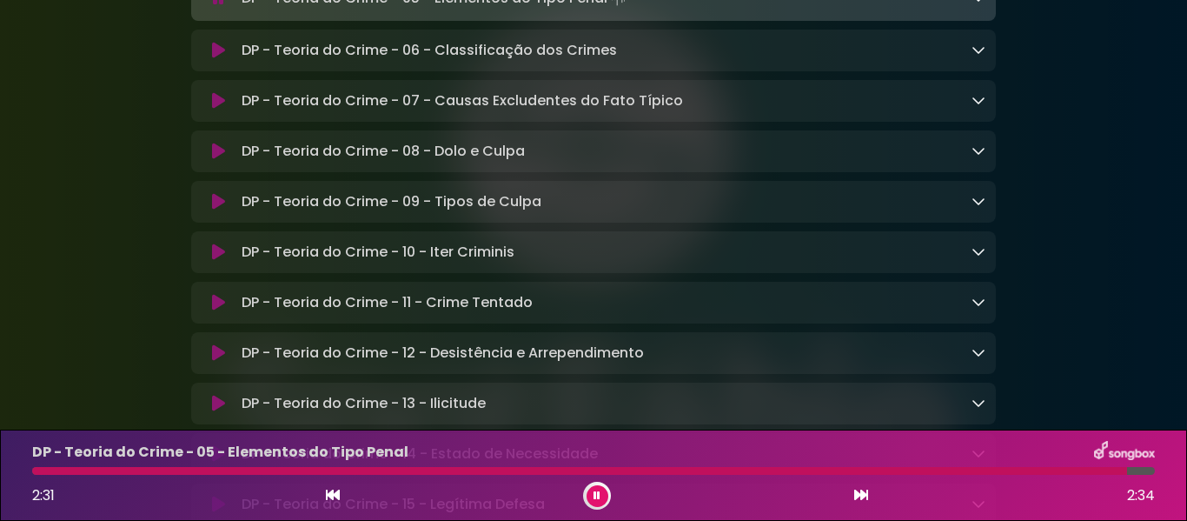
click at [979, 56] on icon at bounding box center [979, 50] width 14 height 14
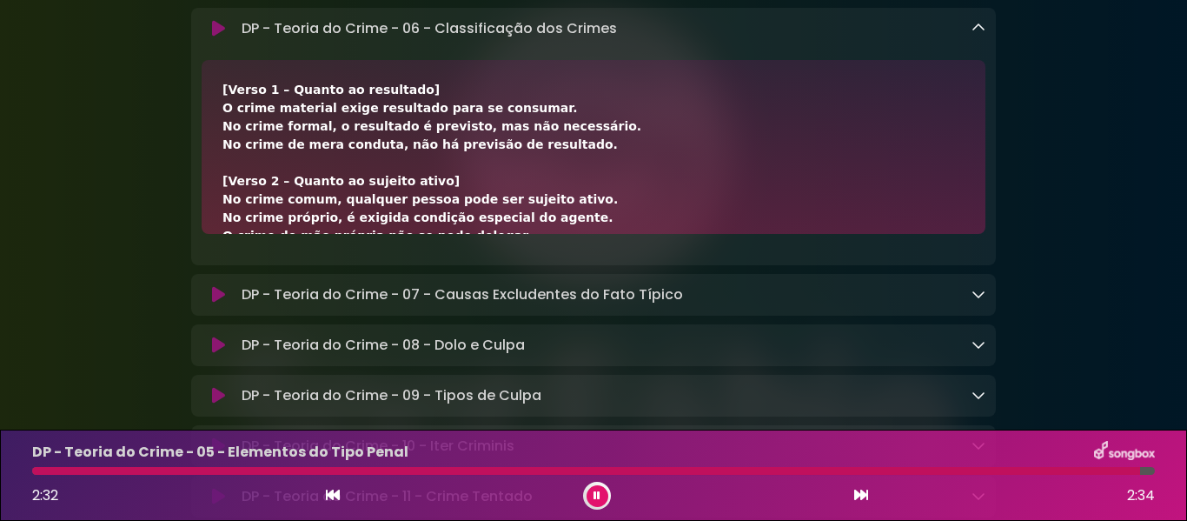
scroll to position [10456, 0]
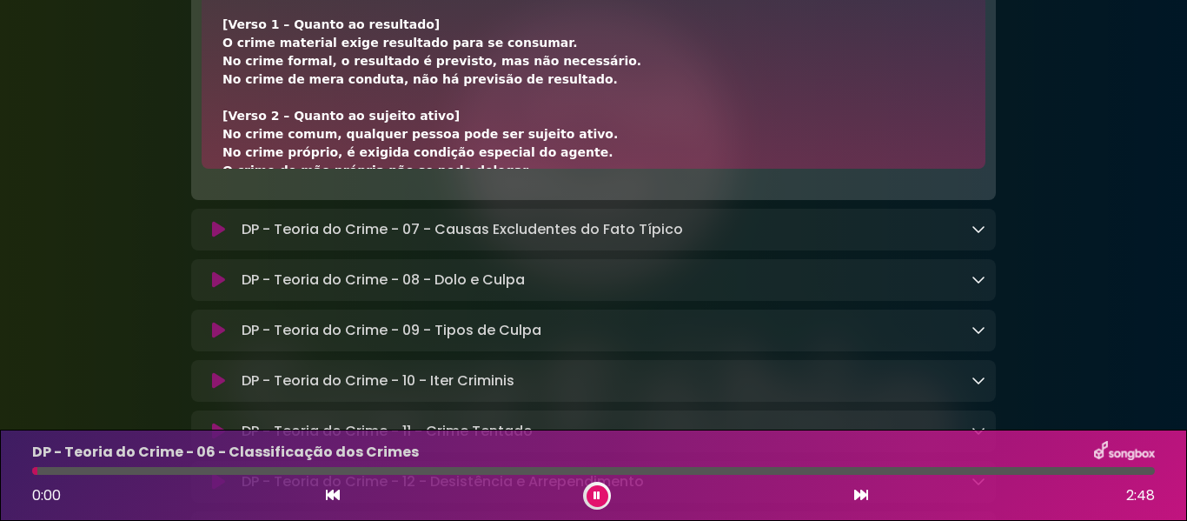
drag, startPoint x: 222, startPoint y: 196, endPoint x: 399, endPoint y: 193, distance: 177.3
click at [399, 169] on div "[Verso 1 – Quanto ao resultado] O crime material exige resultado para se consum…" at bounding box center [594, 82] width 784 height 174
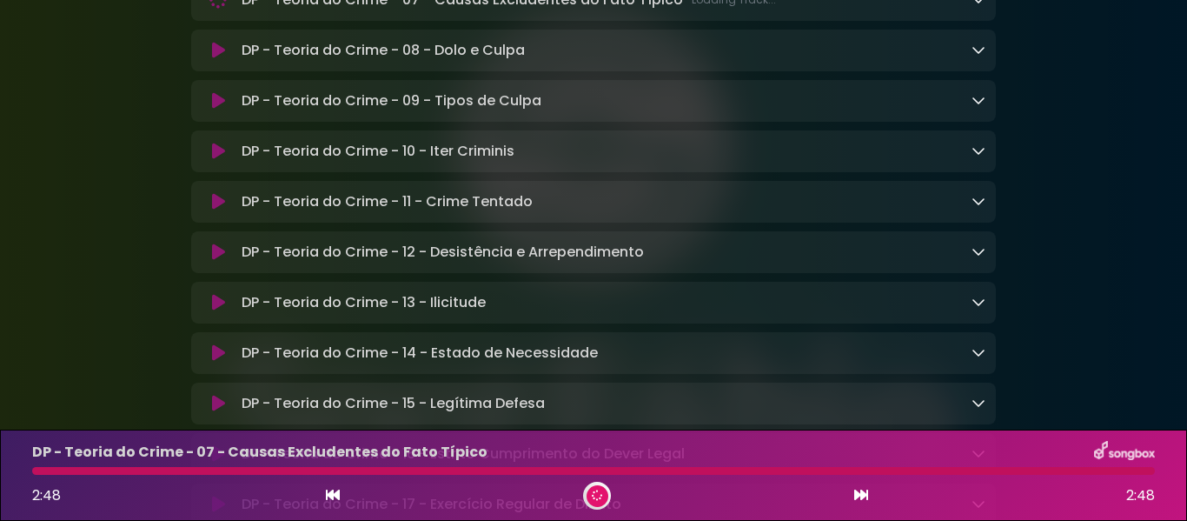
scroll to position [10508, 0]
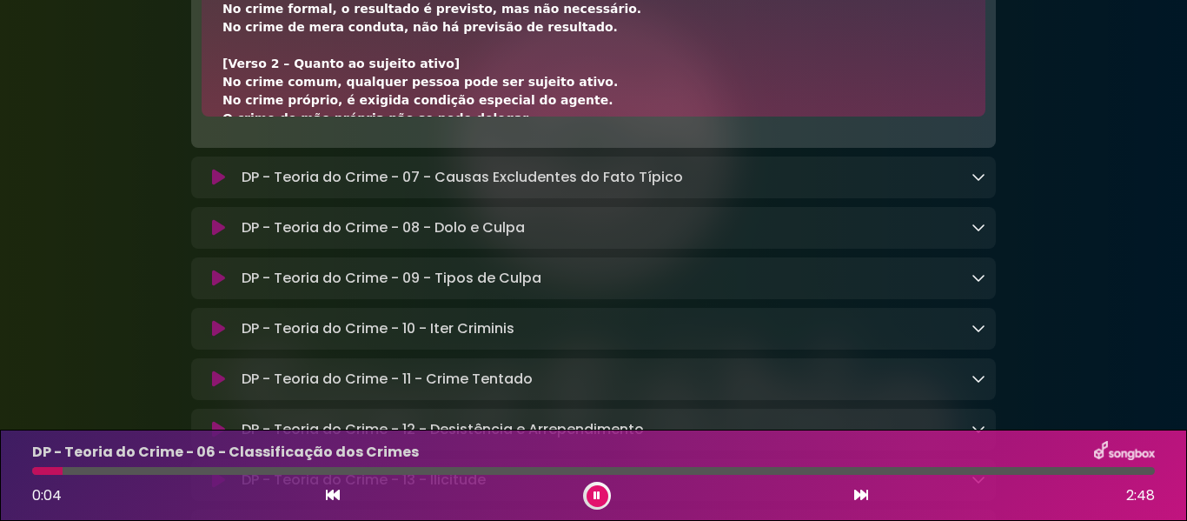
click at [289, 159] on div "[Verso 1 – Quanto ao resultado] O crime material exige resultado para se consum…" at bounding box center [593, 227] width 742 height 529
drag, startPoint x: 223, startPoint y: 145, endPoint x: 400, endPoint y: 143, distance: 176.4
click at [400, 143] on div "[Verso 1 – Quanto ao resultado] O crime material exige resultado para se consum…" at bounding box center [593, 227] width 742 height 529
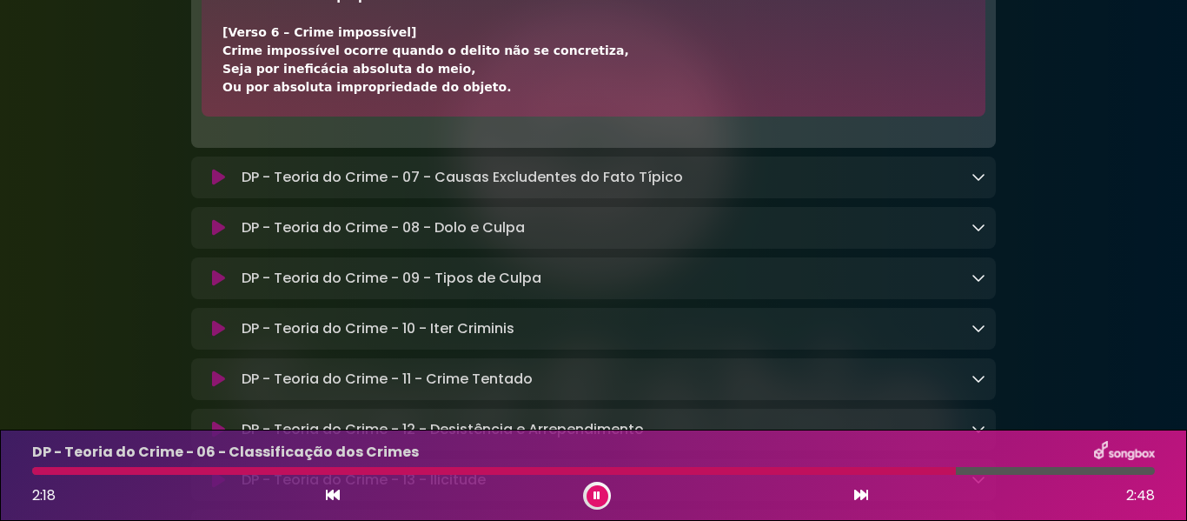
scroll to position [397, 0]
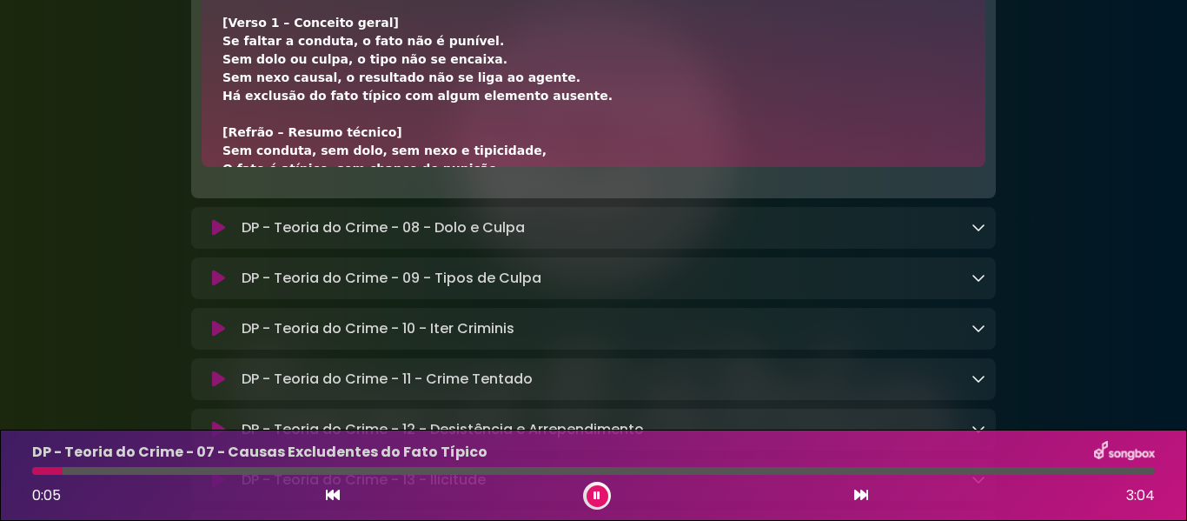
drag, startPoint x: 229, startPoint y: 200, endPoint x: 368, endPoint y: 200, distance: 138.2
click at [368, 200] on div "[Verso 1 – Conceito geral] Se faltar a conduta, o fato não é punível. Sem dolo …" at bounding box center [593, 306] width 742 height 584
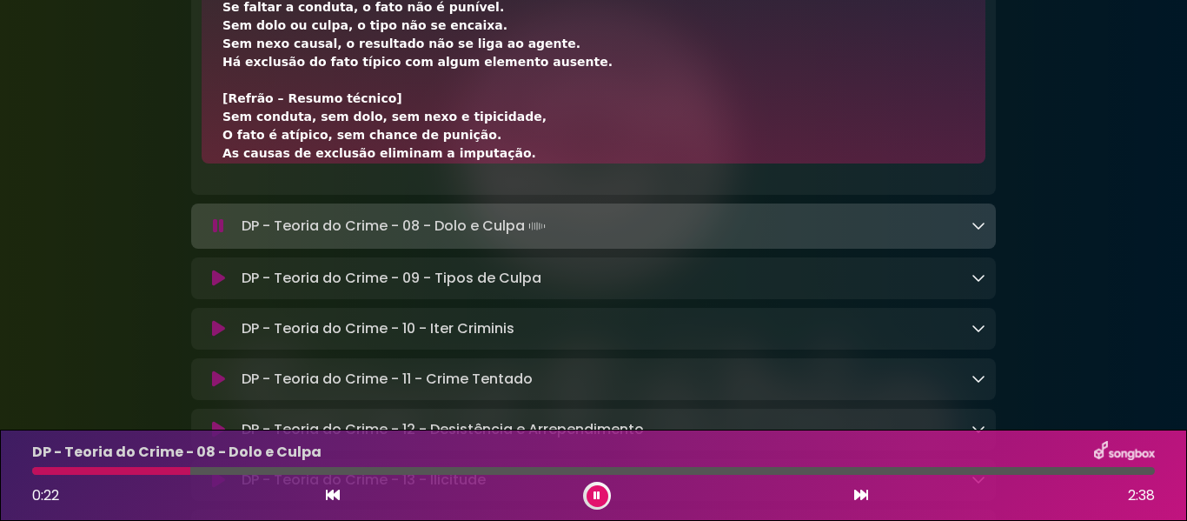
scroll to position [35, 0]
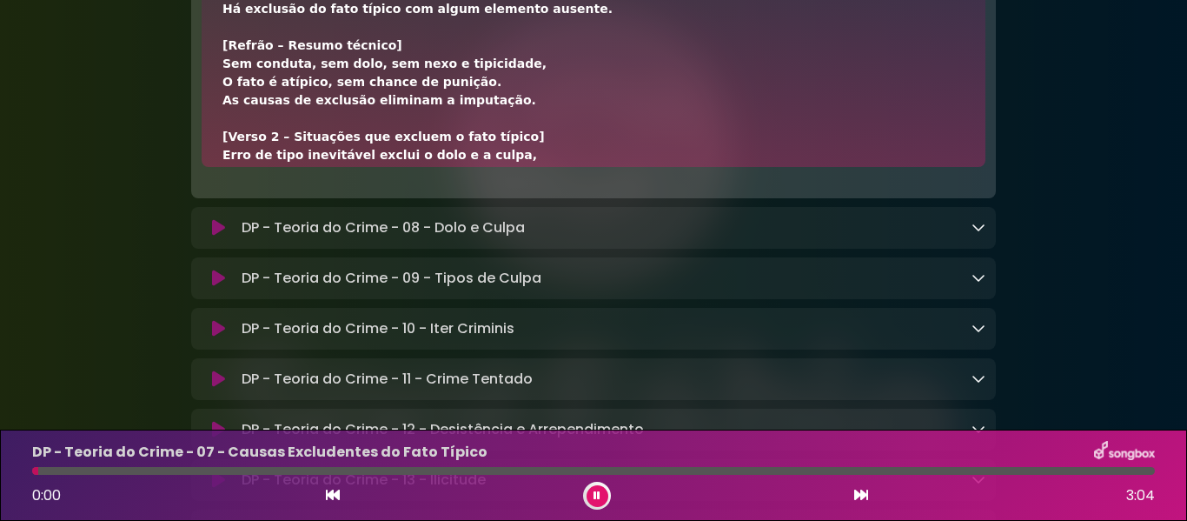
scroll to position [0, 0]
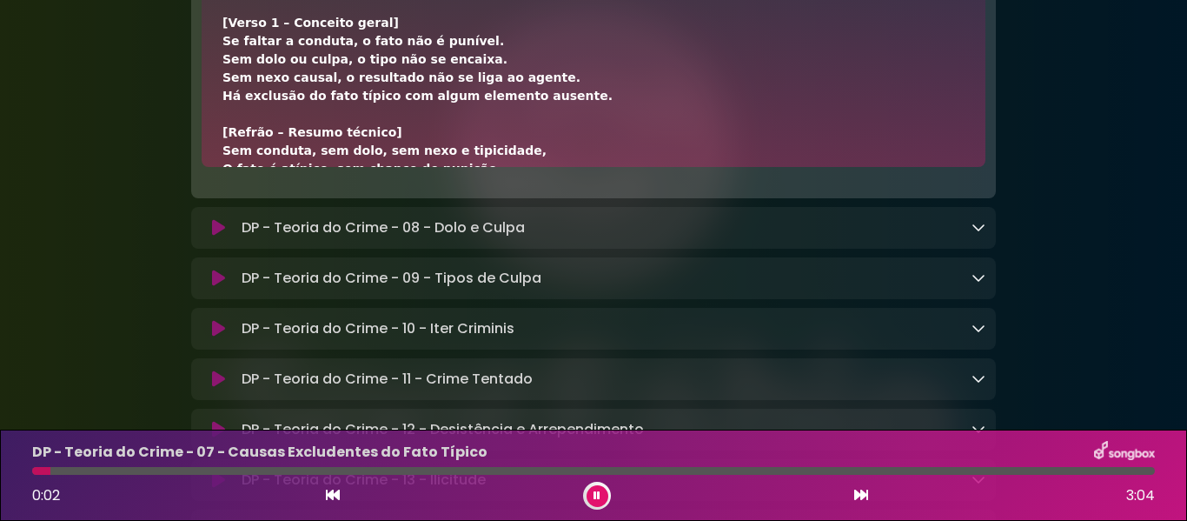
click at [225, 211] on div "[Verso 1 – Conceito geral] Se faltar a conduta, o fato não é punível. Sem dolo …" at bounding box center [593, 306] width 742 height 584
drag, startPoint x: 223, startPoint y: 203, endPoint x: 376, endPoint y: 196, distance: 153.2
click at [376, 196] on div "[Verso 1 – Conceito geral] Se faltar a conduta, o fato não é punível. Sem dolo …" at bounding box center [593, 306] width 742 height 584
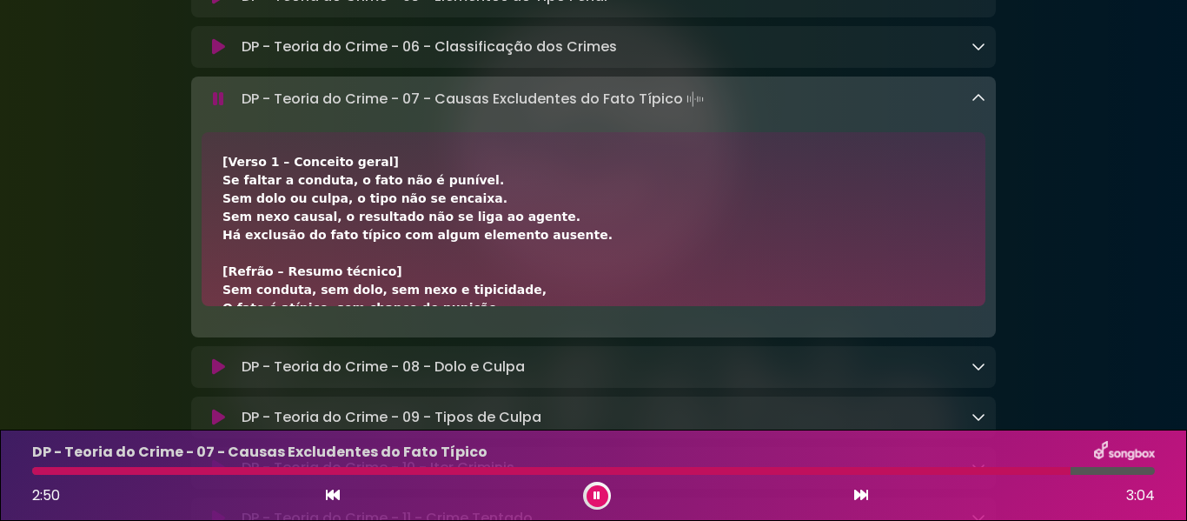
scroll to position [10195, 0]
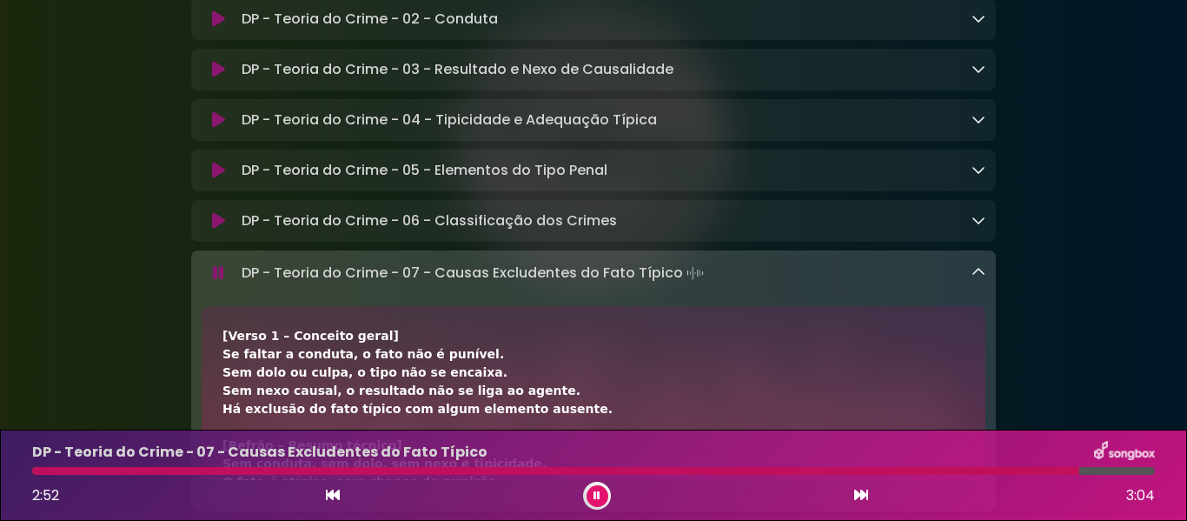
click at [983, 25] on icon at bounding box center [979, 18] width 14 height 14
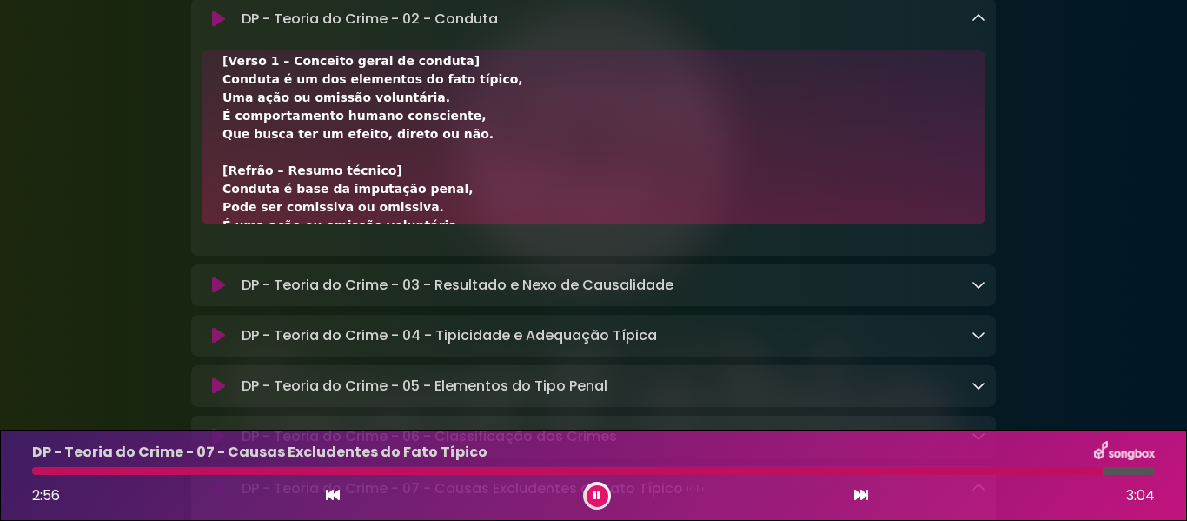
scroll to position [0, 0]
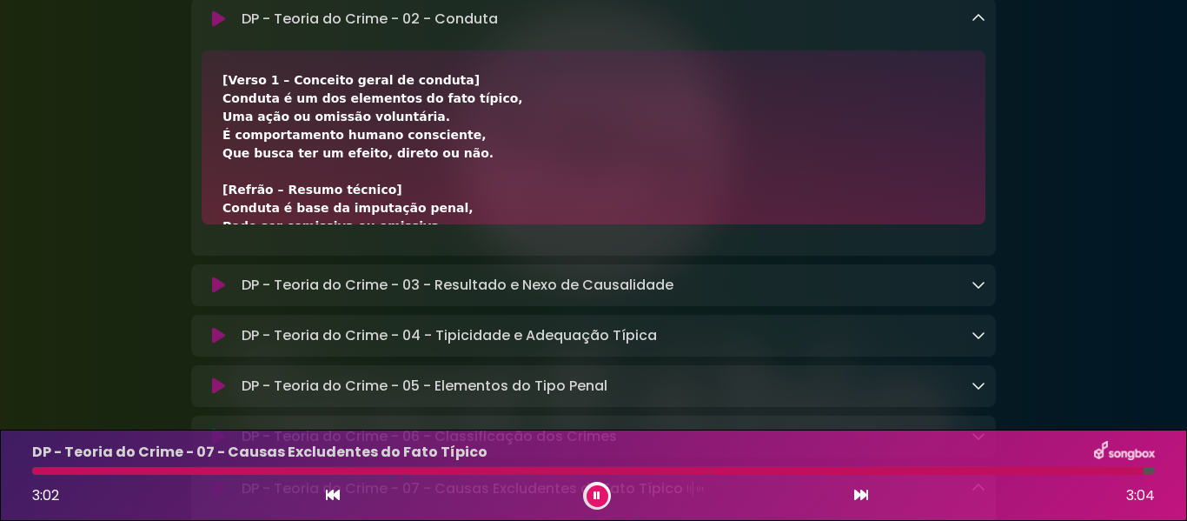
click at [595, 498] on icon at bounding box center [597, 495] width 12 height 12
drag, startPoint x: 219, startPoint y: 245, endPoint x: 266, endPoint y: 248, distance: 47.0
click at [266, 224] on div "[Verso 1 – Conceito geral de conduta] Conduta é um dos elementos do fato típico…" at bounding box center [594, 137] width 784 height 174
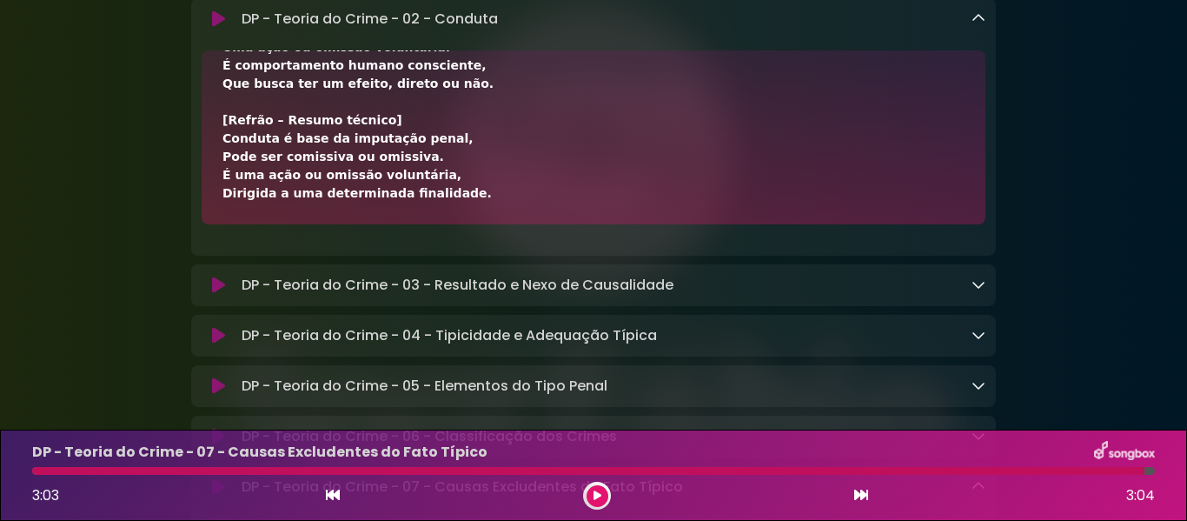
scroll to position [35, 0]
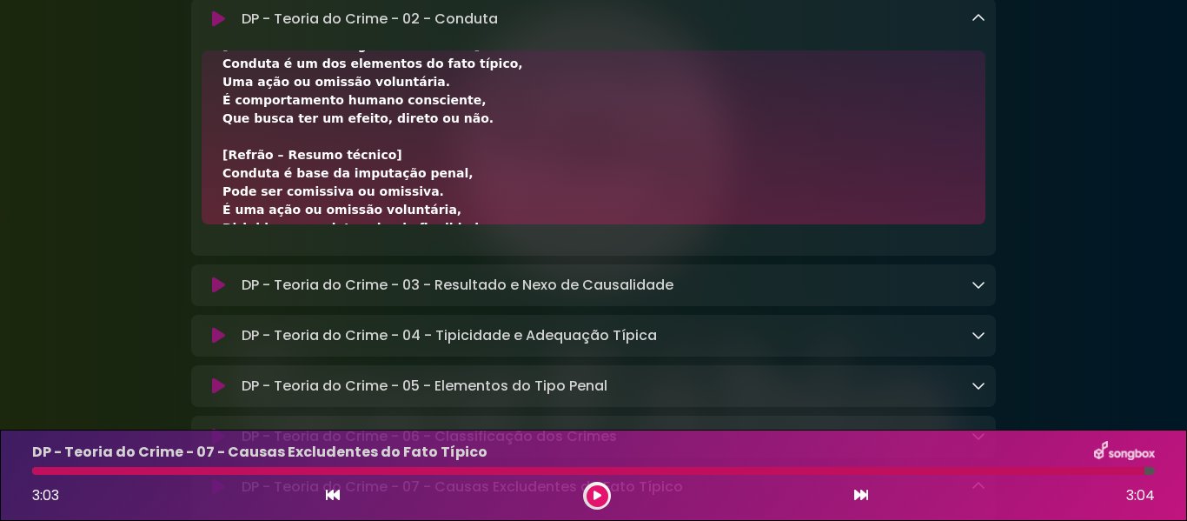
click at [985, 25] on icon at bounding box center [979, 18] width 14 height 14
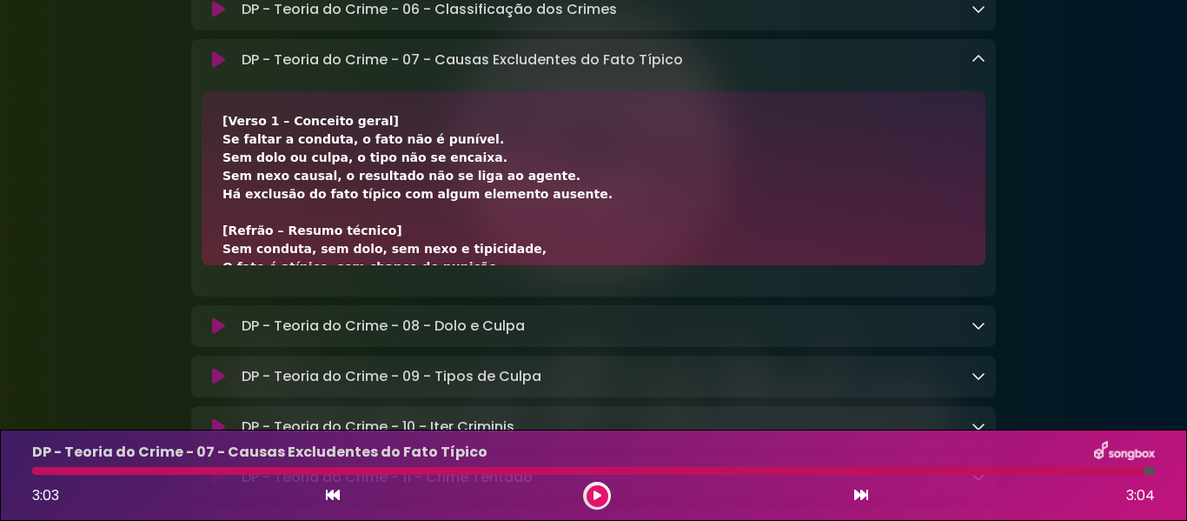
scroll to position [10369, 0]
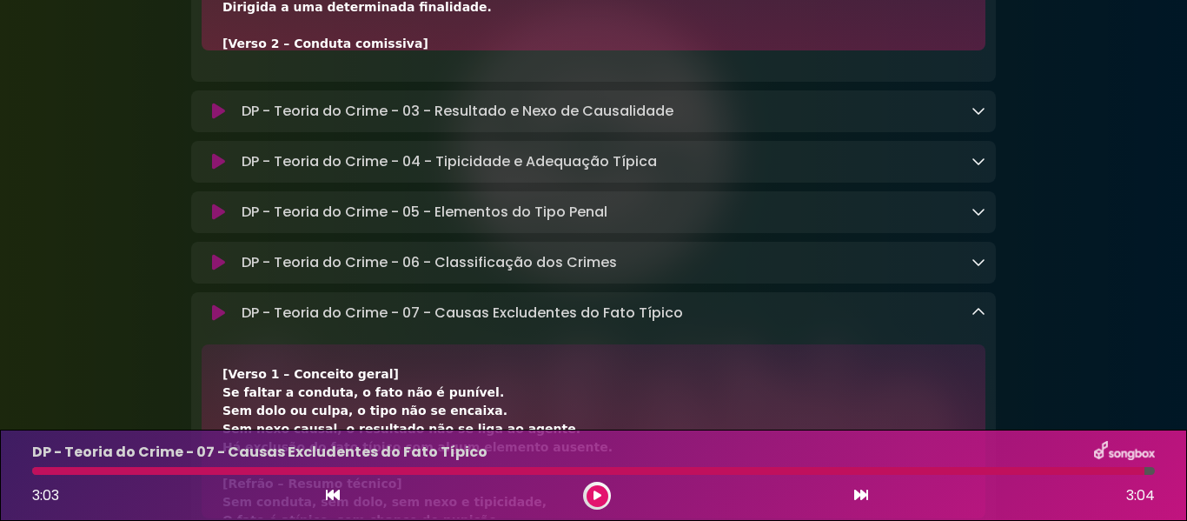
scroll to position [0, 0]
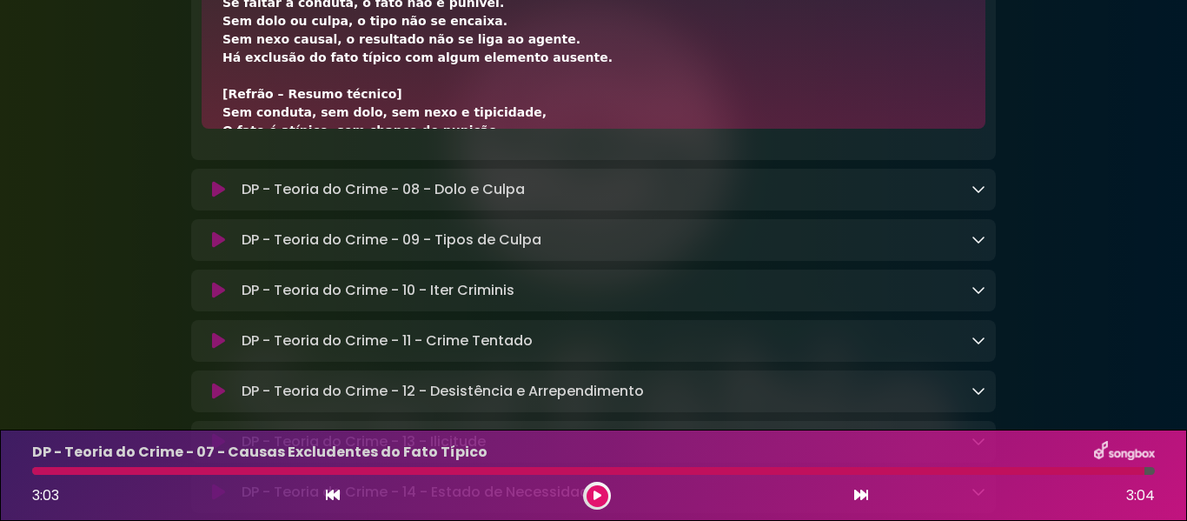
scroll to position [87, 0]
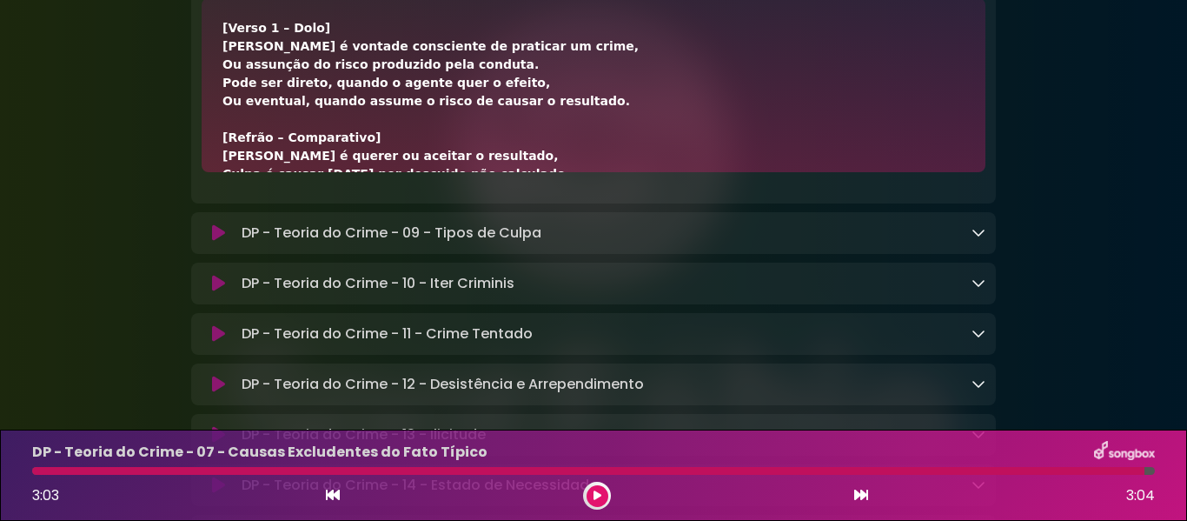
scroll to position [10543, 0]
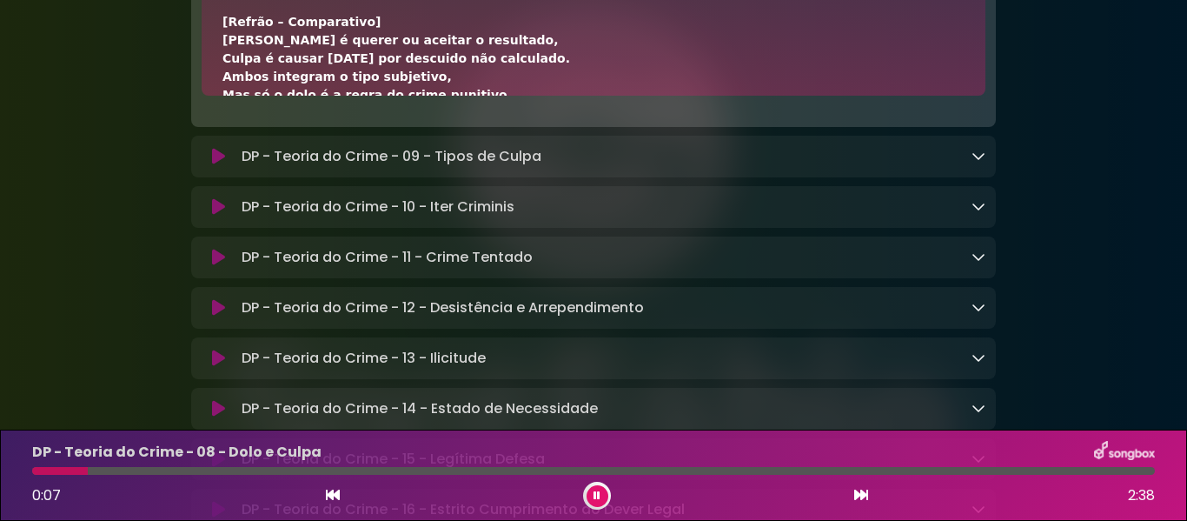
scroll to position [0, 0]
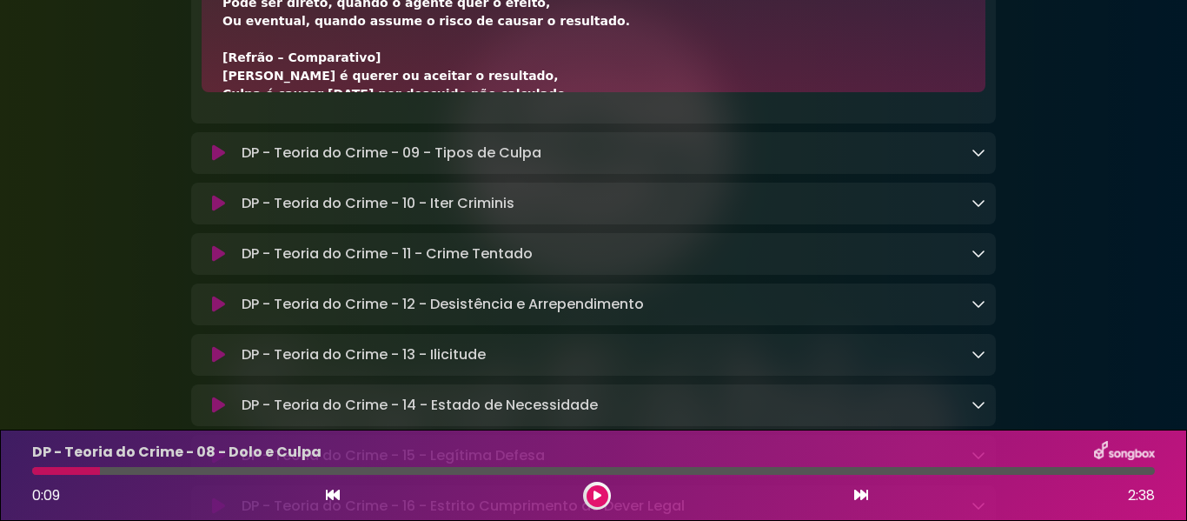
click at [232, 123] on div "[Verso 1 – Dolo] [PERSON_NAME] é vontade consciente de praticar um crime, Ou as…" at bounding box center [593, 185] width 742 height 493
drag, startPoint x: 222, startPoint y: 122, endPoint x: 323, endPoint y: 122, distance: 100.8
click at [323, 122] on div "[Verso 1 – Dolo] [PERSON_NAME] é vontade consciente de praticar um crime, Ou as…" at bounding box center [593, 185] width 742 height 493
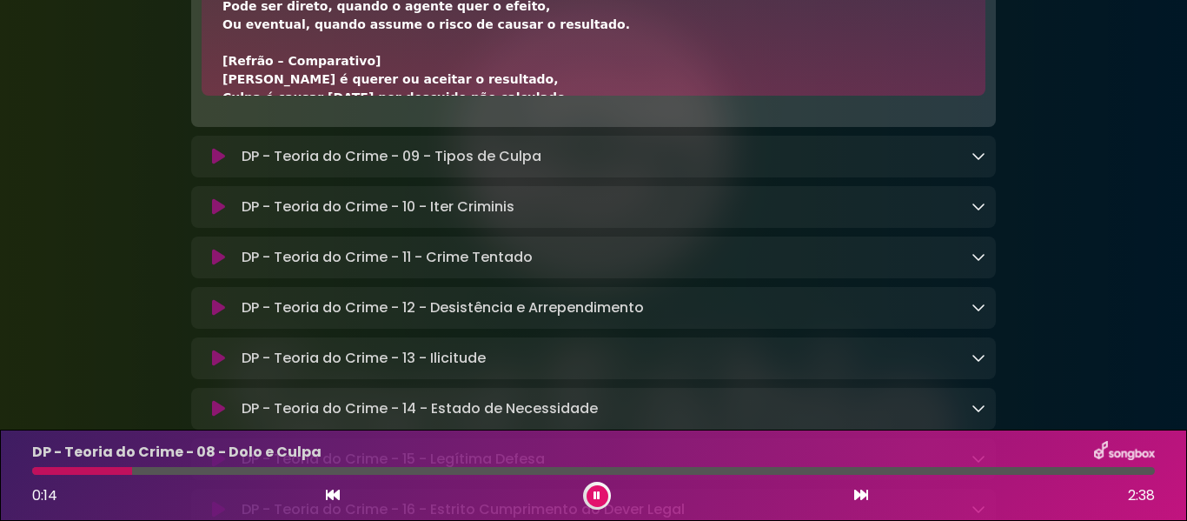
click at [241, 125] on div "[Verso 1 – Dolo] [PERSON_NAME] é vontade consciente de praticar um crime, Ou as…" at bounding box center [593, 189] width 742 height 493
drag, startPoint x: 223, startPoint y: 127, endPoint x: 317, endPoint y: 129, distance: 93.9
click at [317, 129] on div "[Verso 1 – Dolo] [PERSON_NAME] é vontade consciente de praticar um crime, Ou as…" at bounding box center [593, 189] width 742 height 493
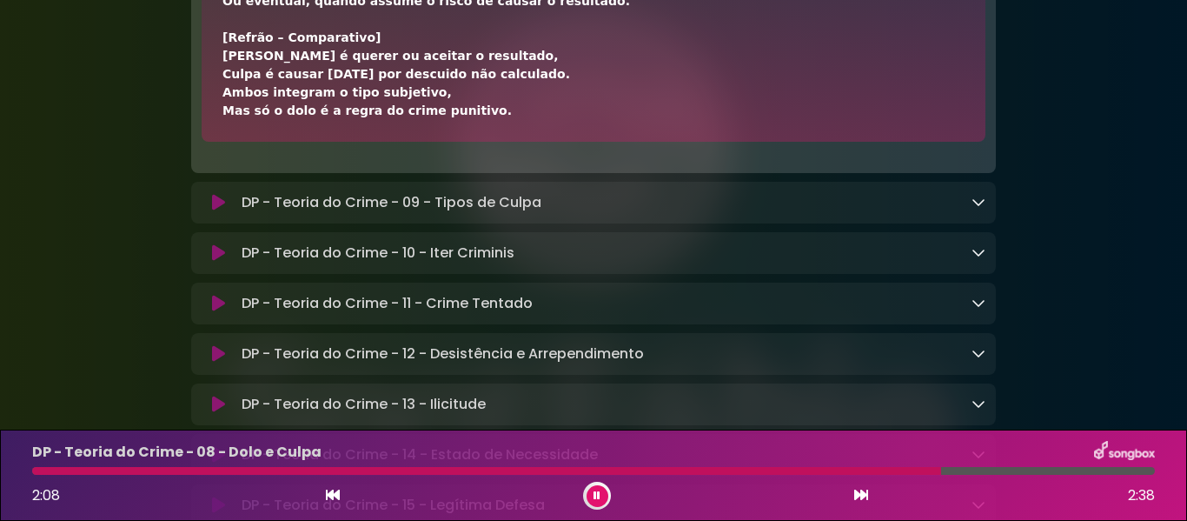
scroll to position [10595, 0]
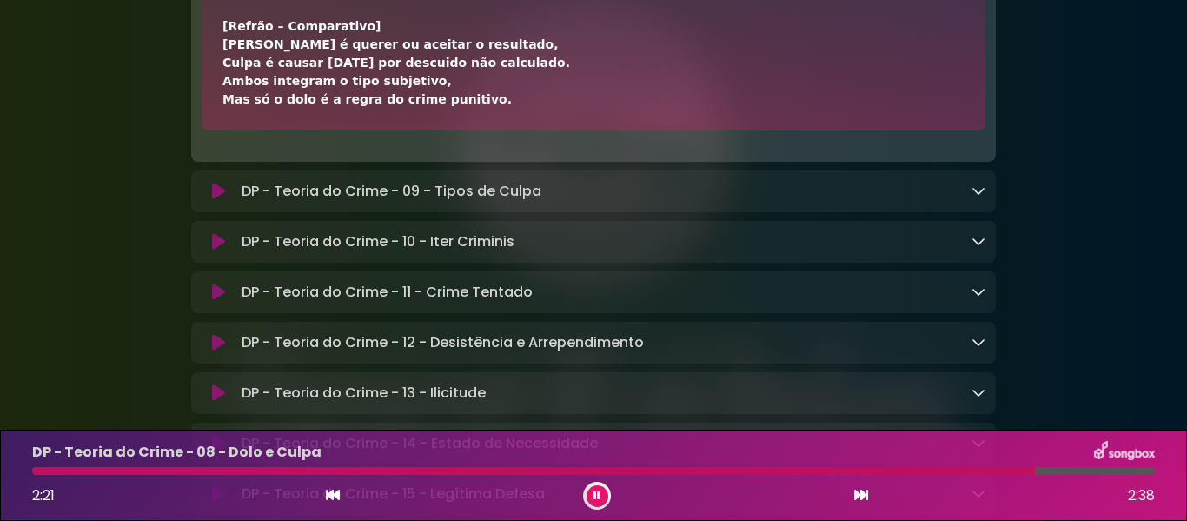
click at [587, 496] on button at bounding box center [598, 496] width 22 height 22
